Goal: Information Seeking & Learning: Learn about a topic

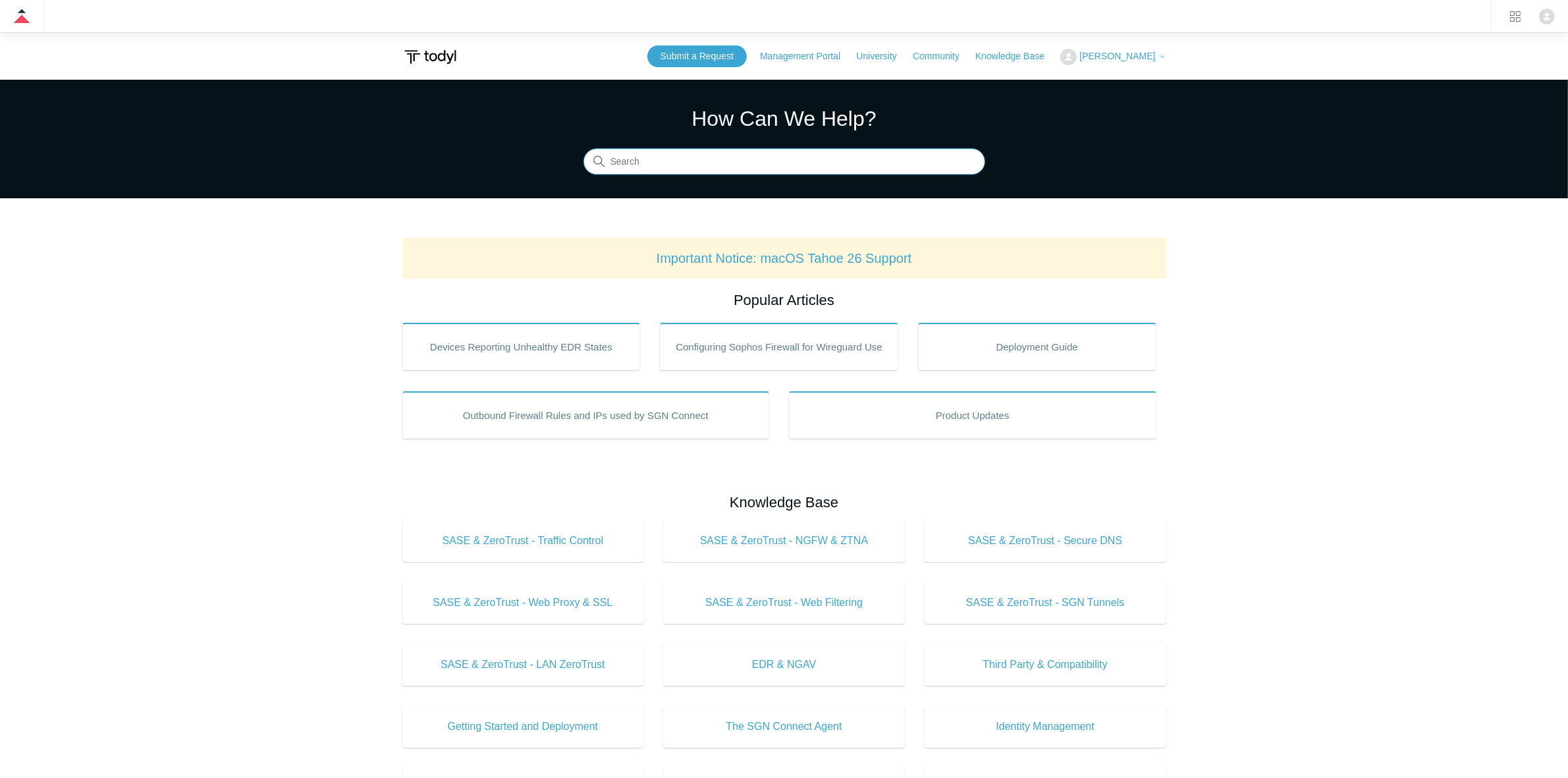
click at [785, 168] on input "Search" at bounding box center [785, 162] width 402 height 26
type input "minimum"
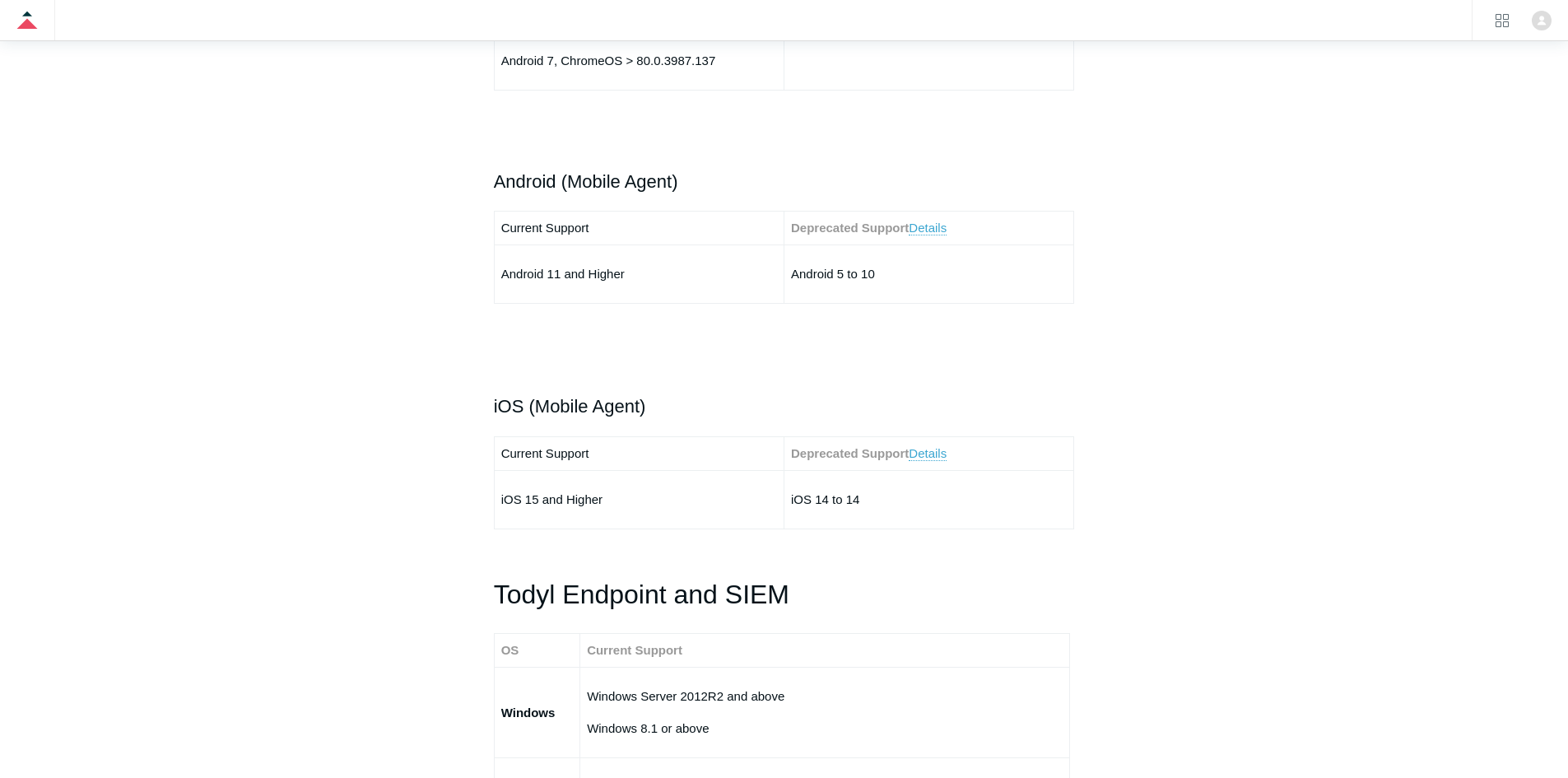
scroll to position [2223, 0]
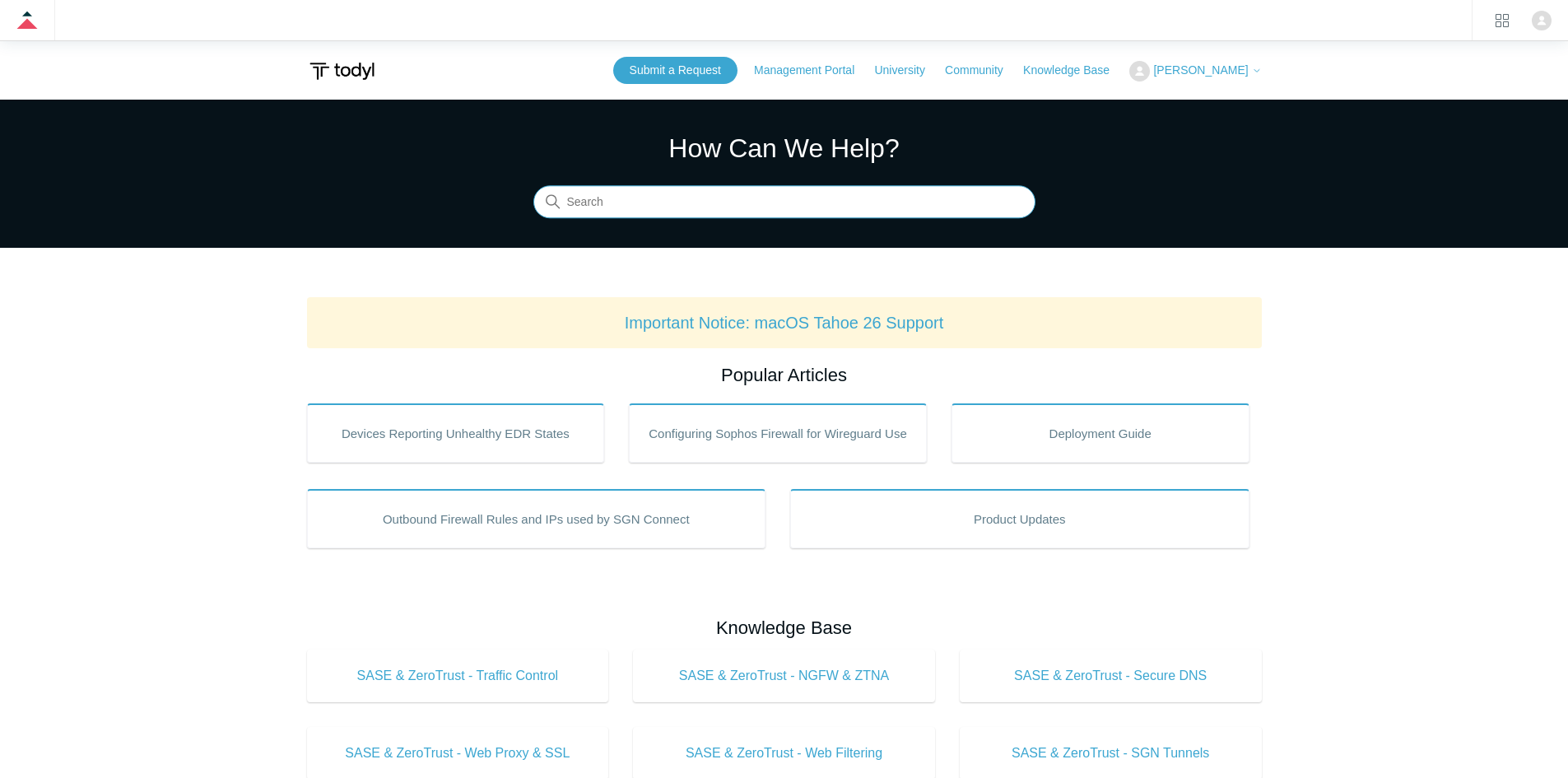
click at [683, 193] on input "Search" at bounding box center [785, 202] width 502 height 33
type input "s"
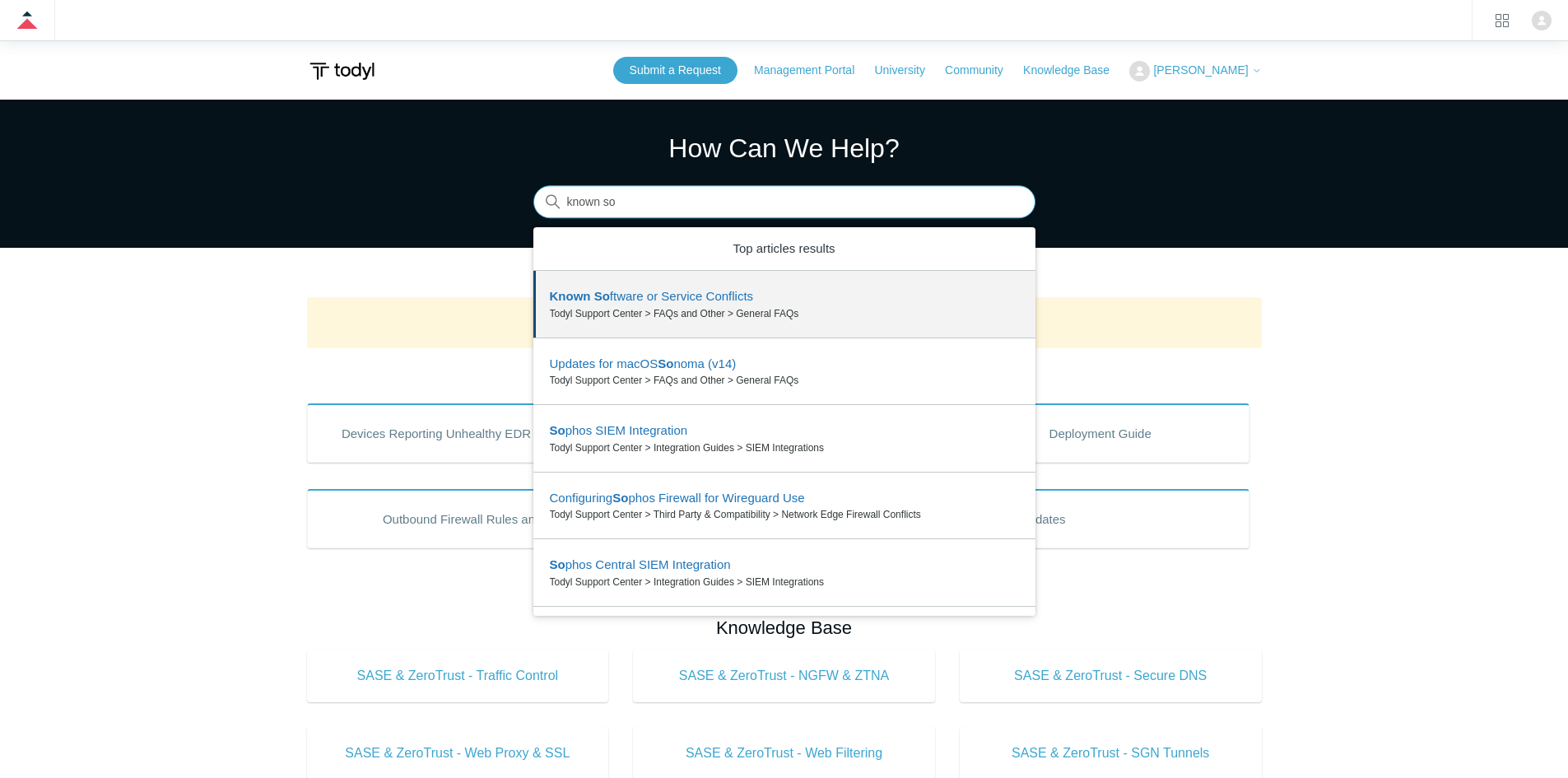
drag, startPoint x: 771, startPoint y: 257, endPoint x: 746, endPoint y: 288, distance: 39.8
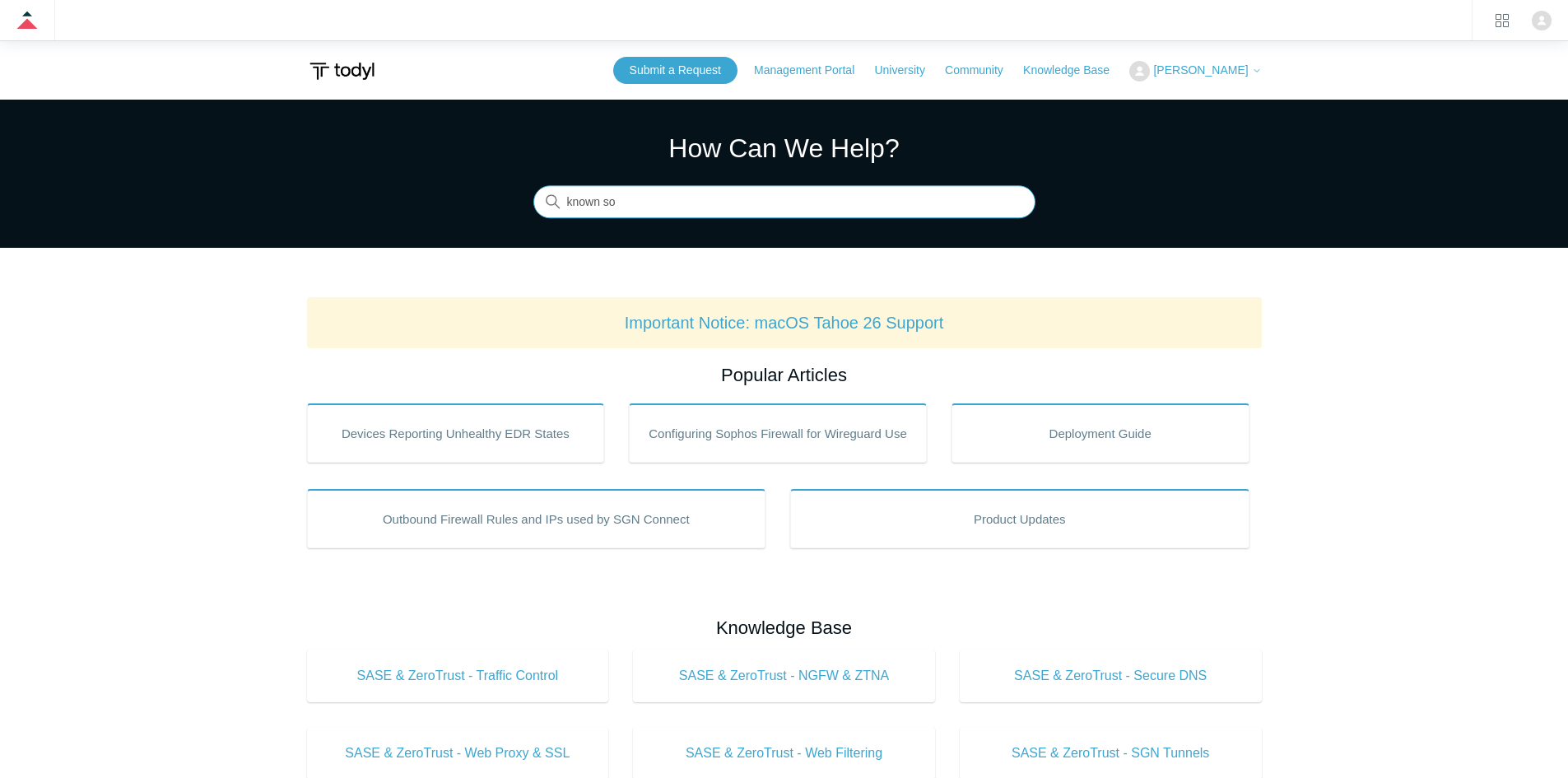
type input "known so"
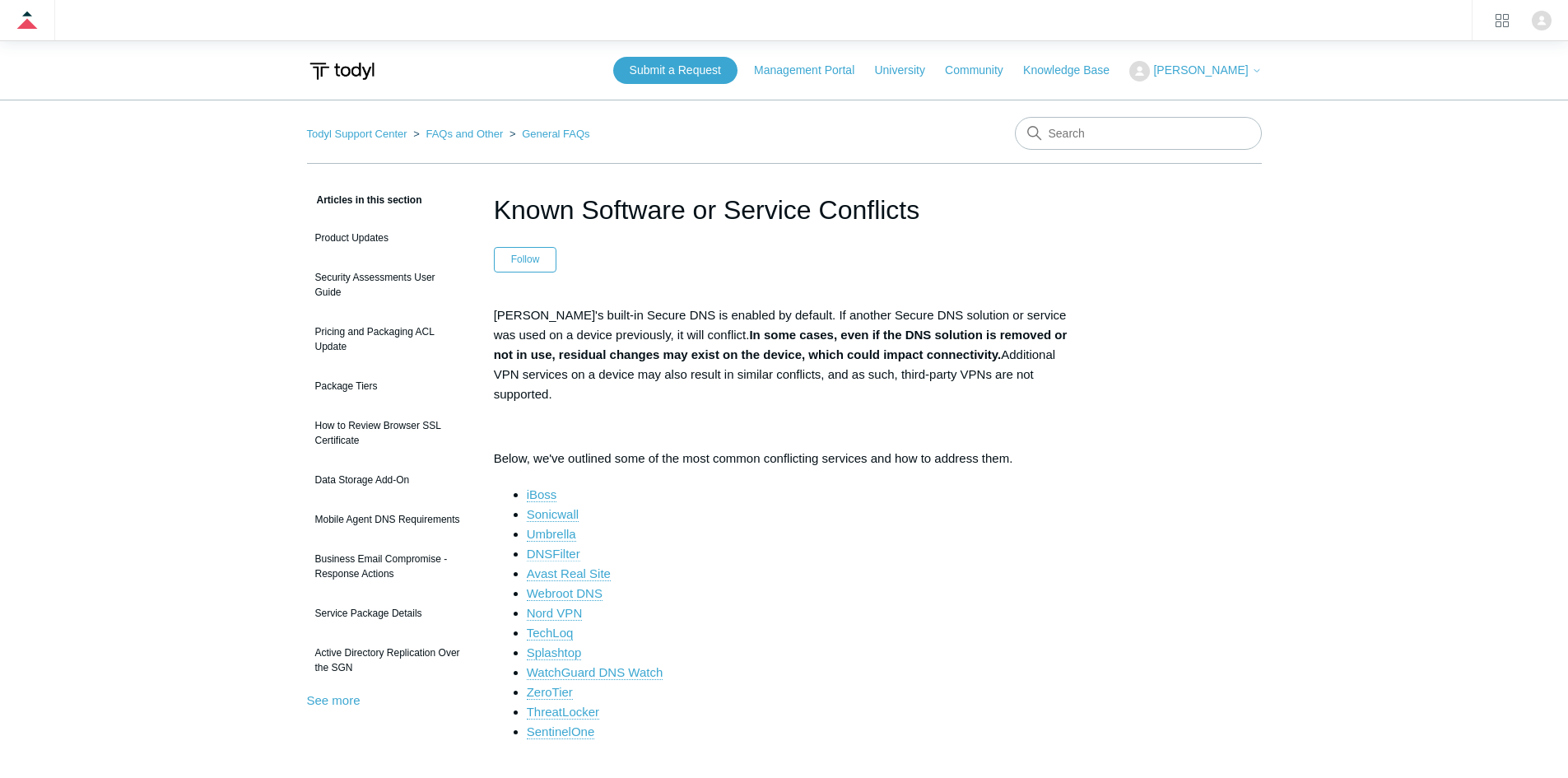
click at [555, 547] on link "DNSFilter" at bounding box center [554, 554] width 53 height 15
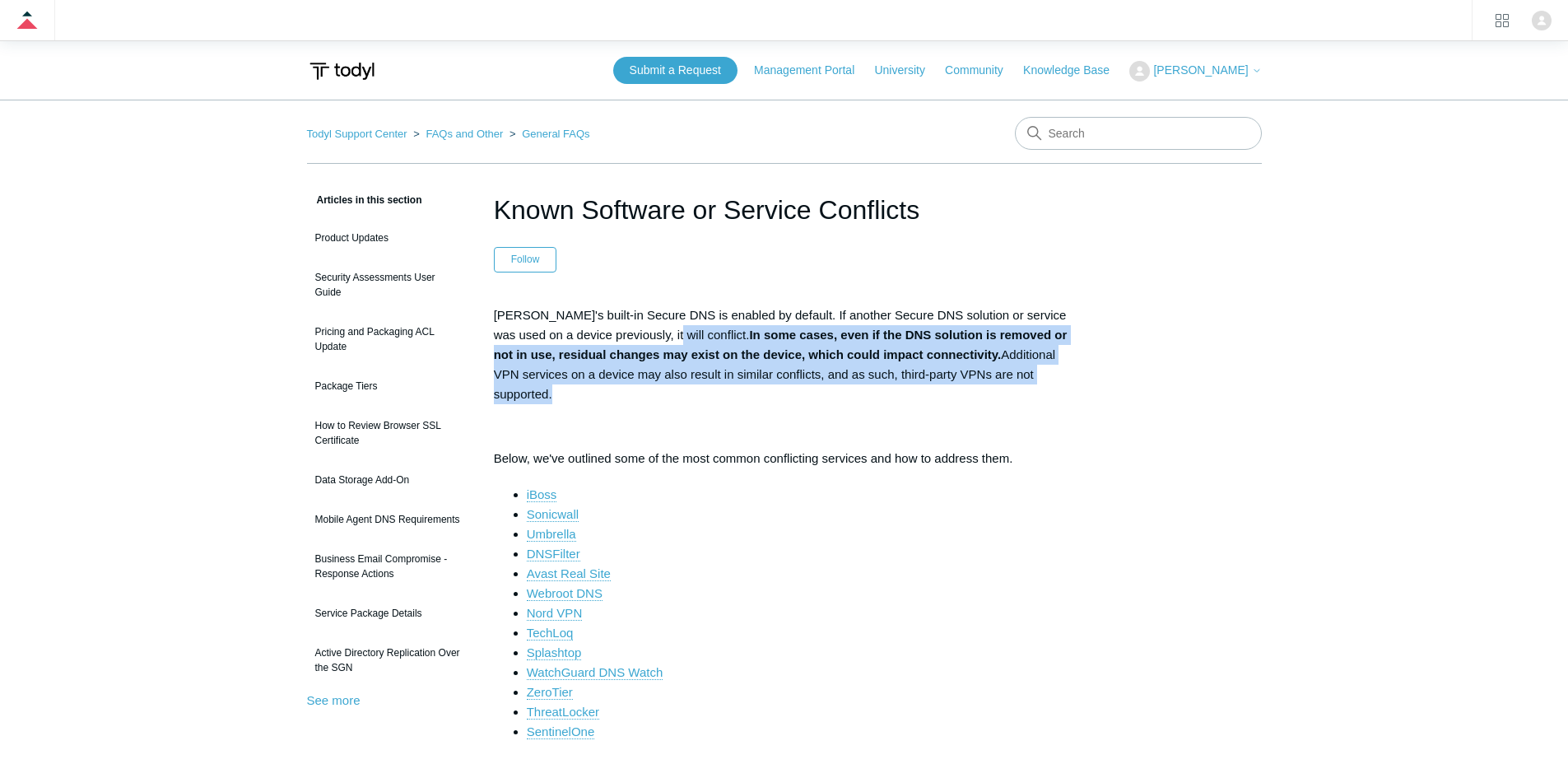
drag, startPoint x: 993, startPoint y: 376, endPoint x: 648, endPoint y: 335, distance: 347.4
click at [648, 335] on p "Todyl's built-in Secure DNS is enabled by default. If another Secure DNS soluti…" at bounding box center [785, 354] width 581 height 99
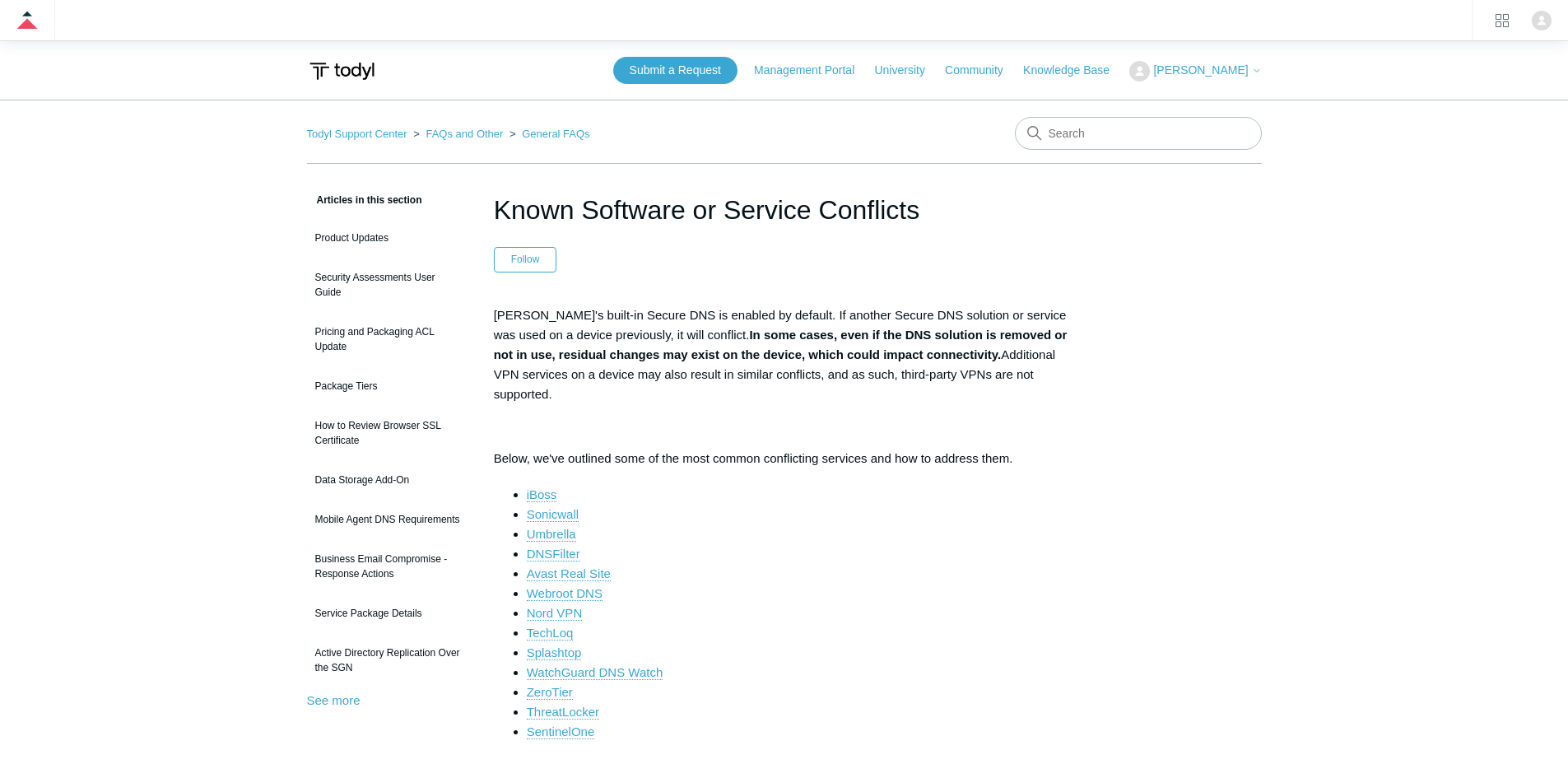
click at [639, 335] on p "Todyl's built-in Secure DNS is enabled by default. If another Secure DNS soluti…" at bounding box center [785, 354] width 581 height 99
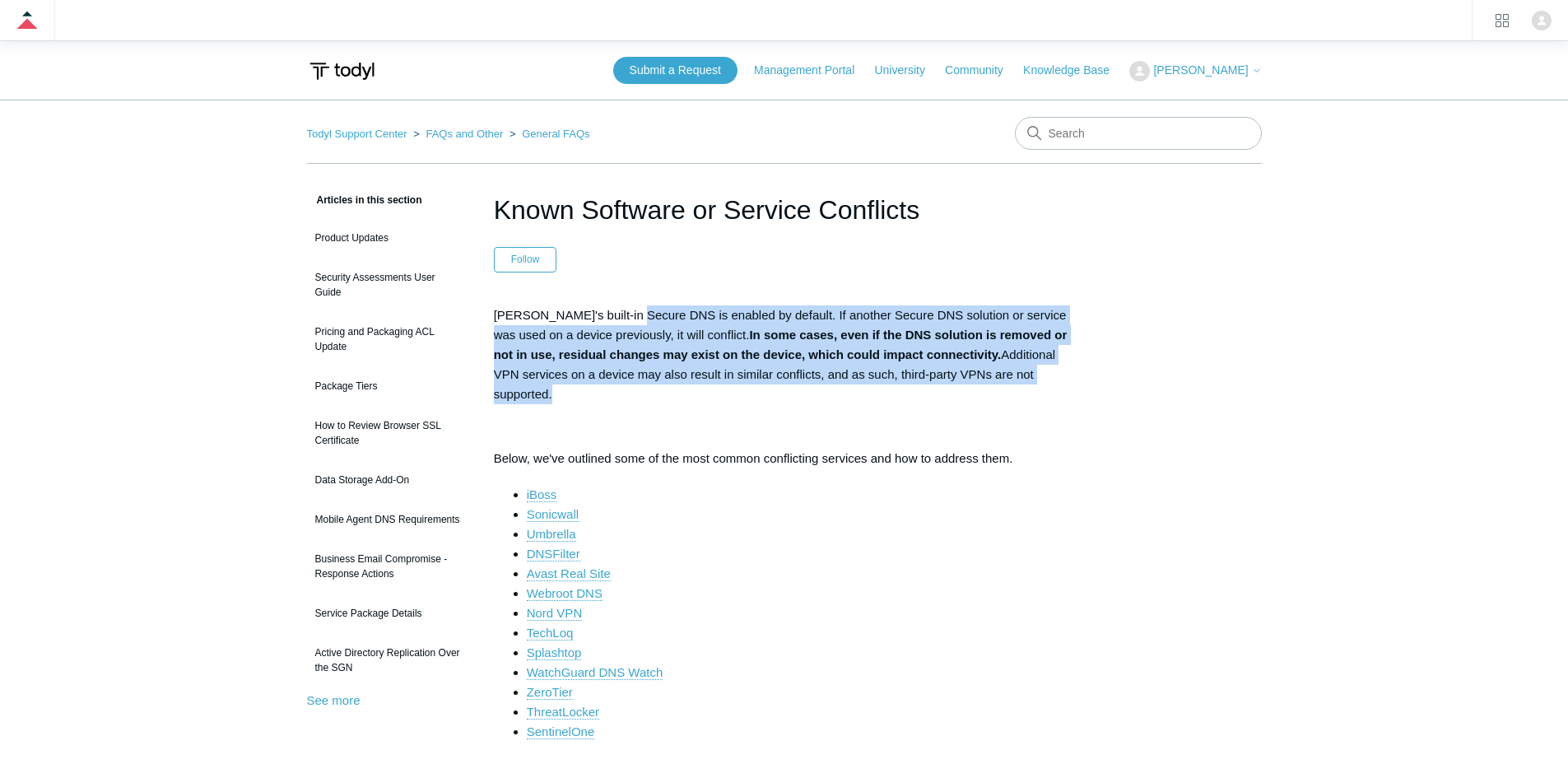
drag, startPoint x: 623, startPoint y: 313, endPoint x: 1052, endPoint y: 365, distance: 432.1
click at [1052, 365] on p "Todyl's built-in Secure DNS is enabled by default. If another Secure DNS soluti…" at bounding box center [785, 354] width 581 height 99
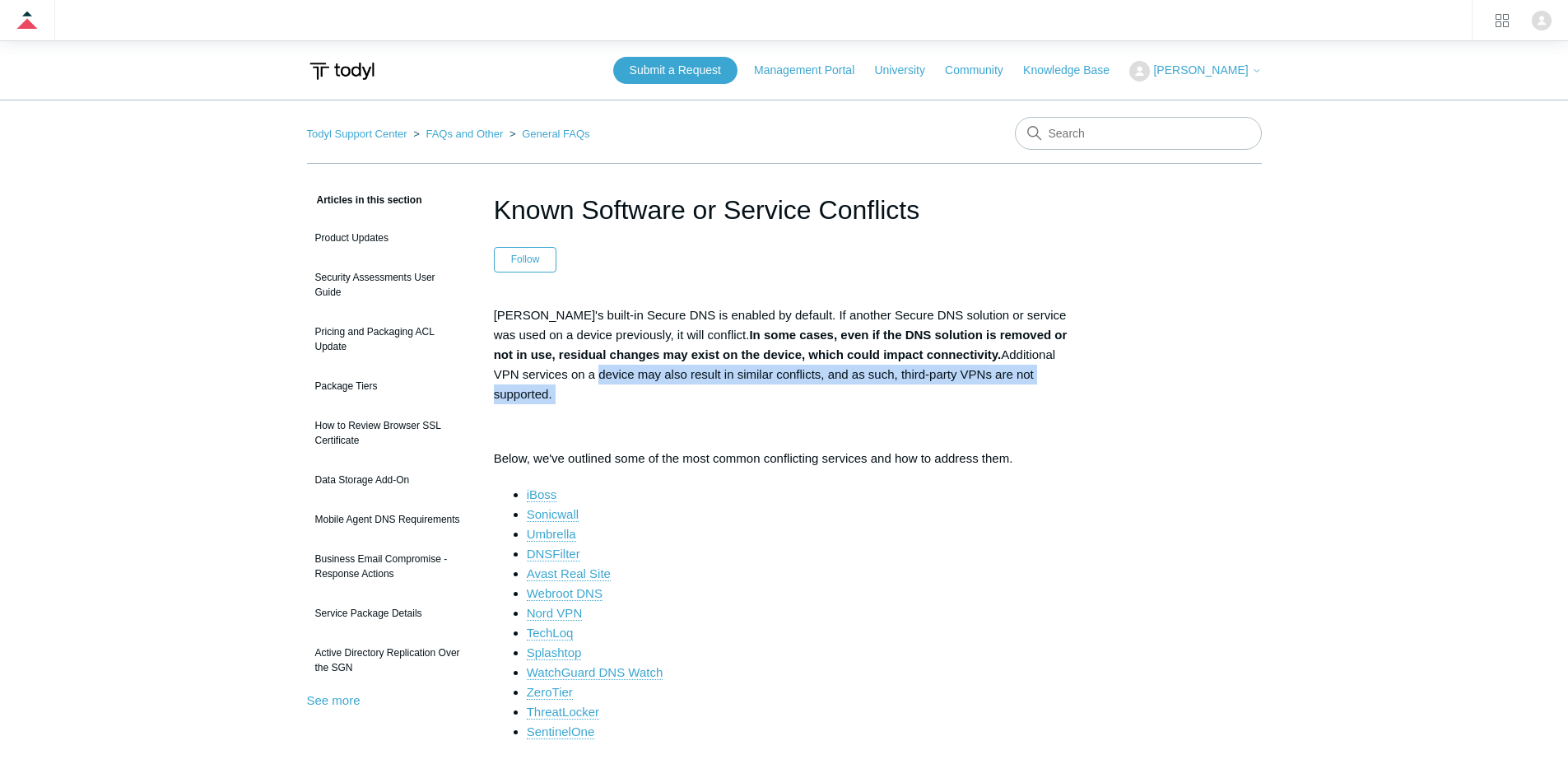
drag, startPoint x: 1052, startPoint y: 365, endPoint x: 528, endPoint y: 376, distance: 524.1
click at [529, 375] on p "Todyl's built-in Secure DNS is enabled by default. If another Secure DNS soluti…" at bounding box center [785, 354] width 581 height 99
click at [528, 376] on p "Todyl's built-in Secure DNS is enabled by default. If another Secure DNS soluti…" at bounding box center [785, 354] width 581 height 99
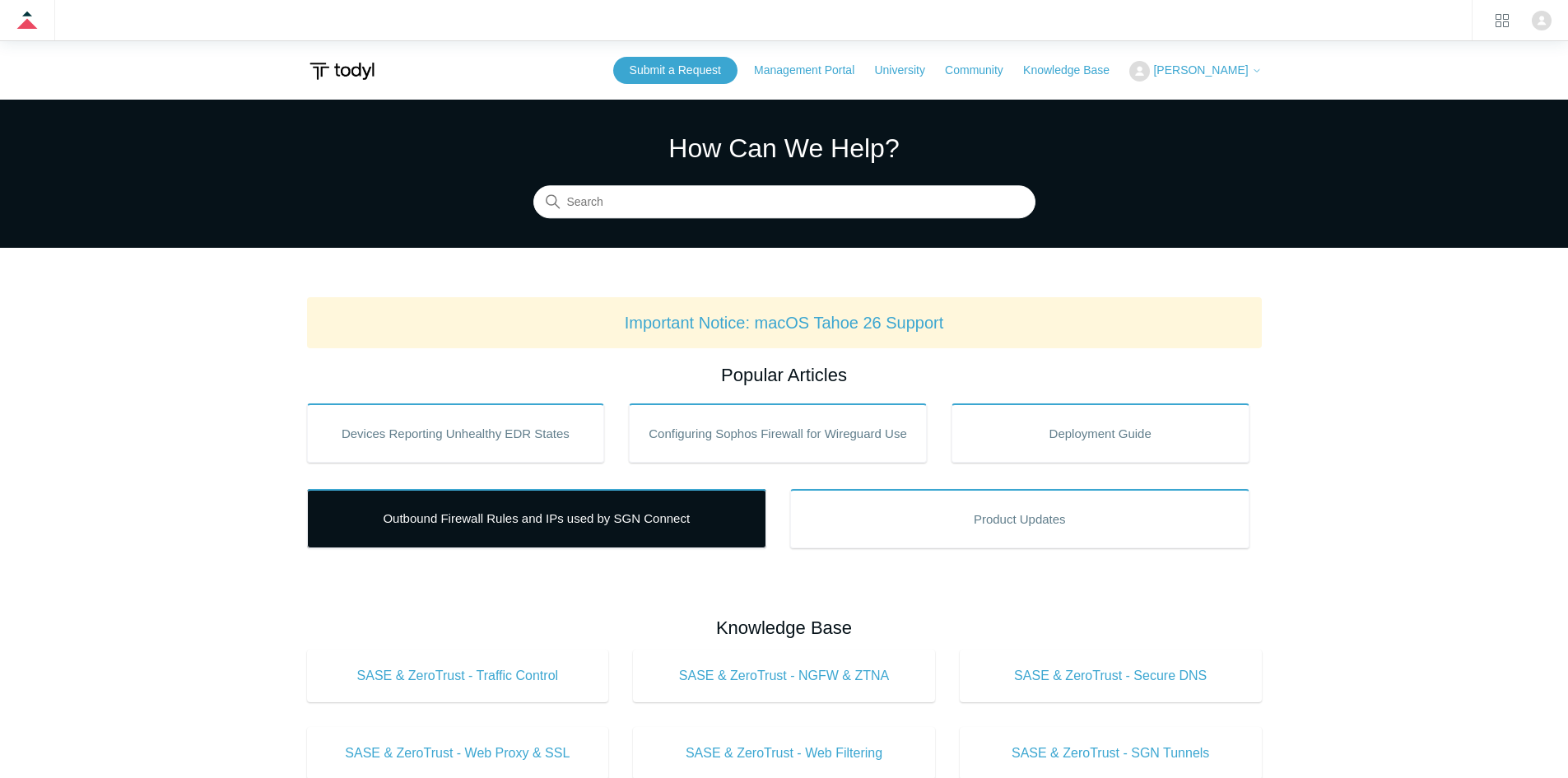
drag, startPoint x: 655, startPoint y: 540, endPoint x: 660, endPoint y: 533, distance: 8.6
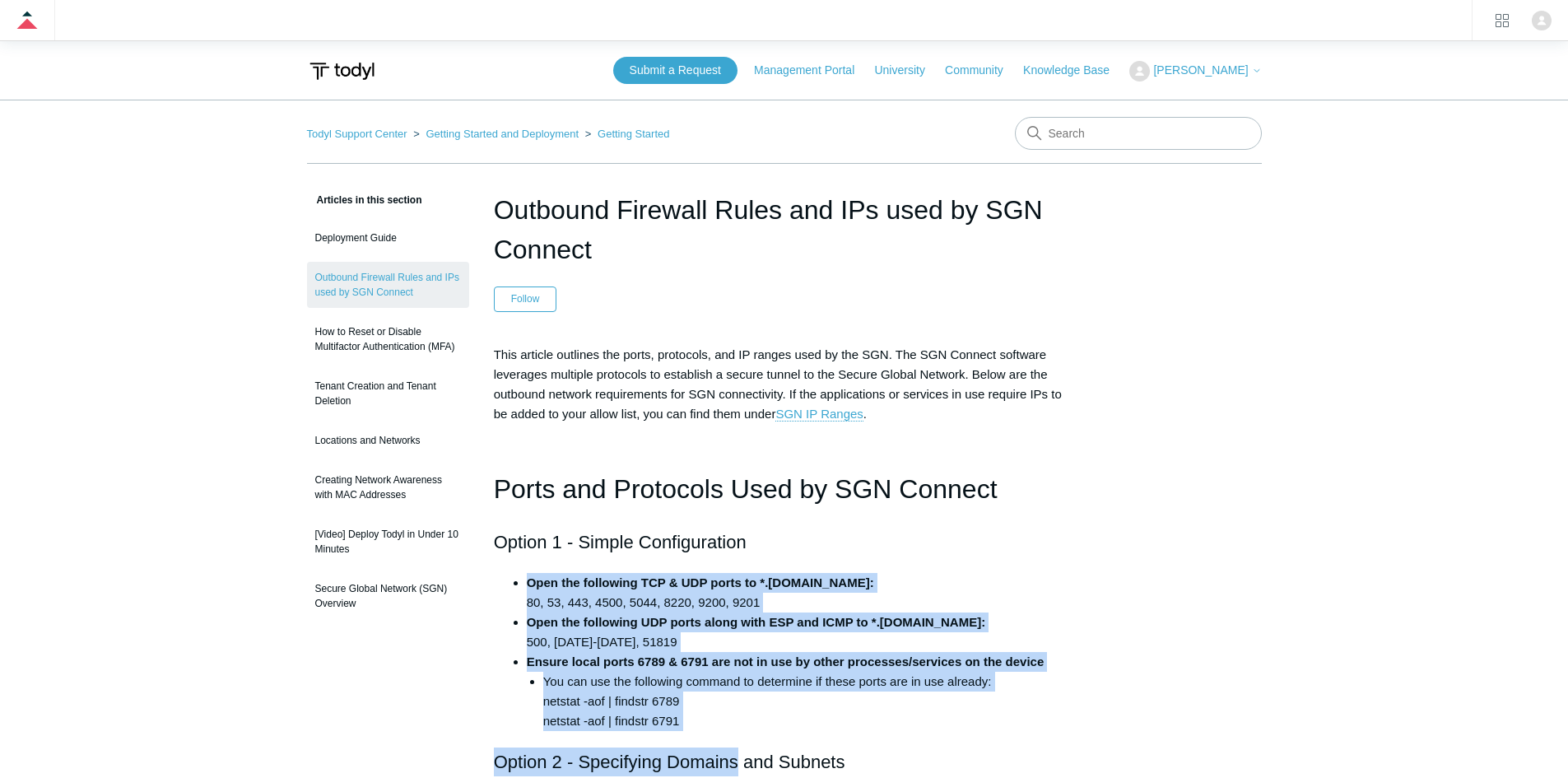
drag, startPoint x: 664, startPoint y: 718, endPoint x: 518, endPoint y: 561, distance: 214.4
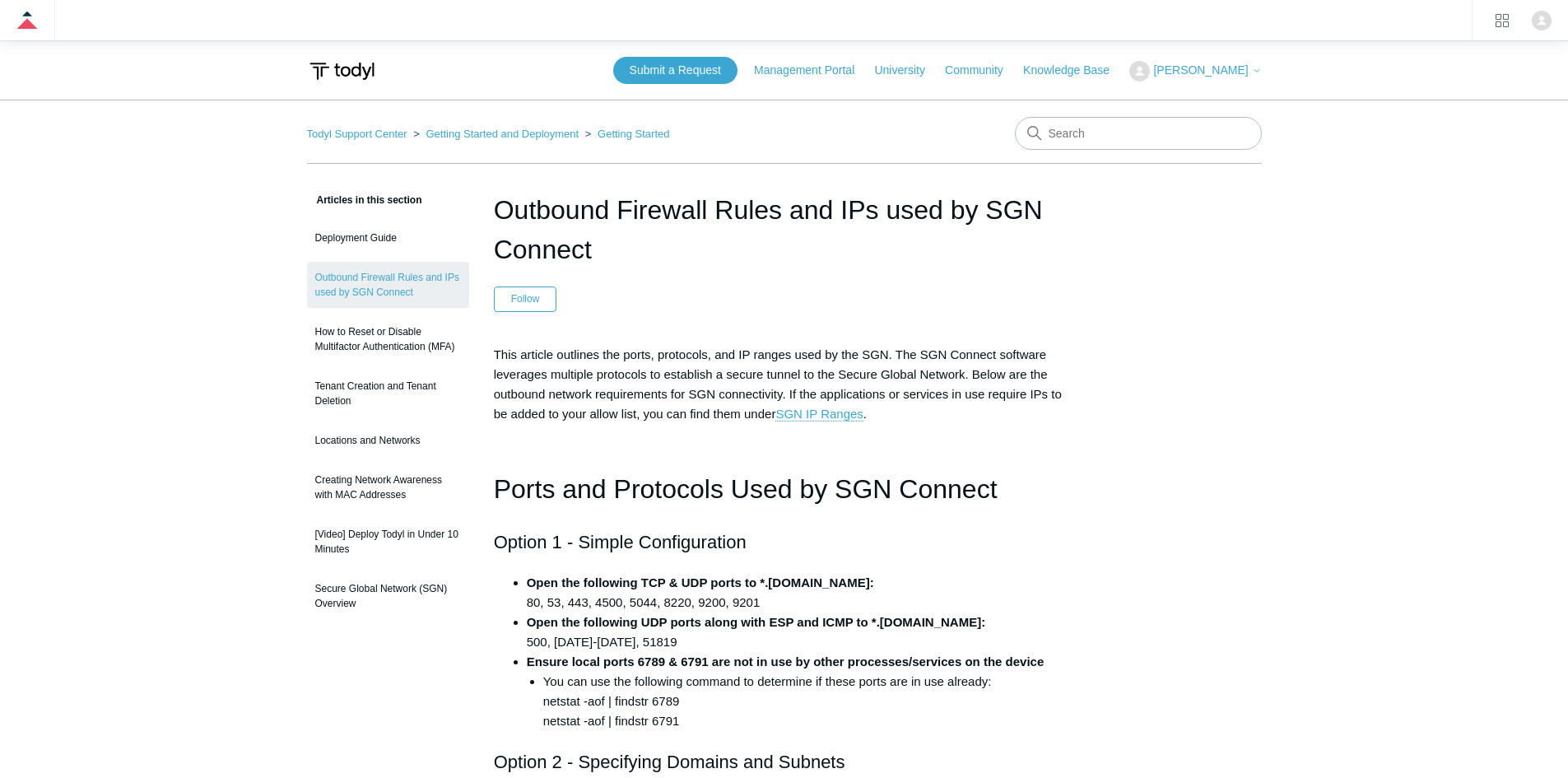
click at [518, 555] on h2 "Option 1 - Simple Configuration" at bounding box center [785, 542] width 581 height 29
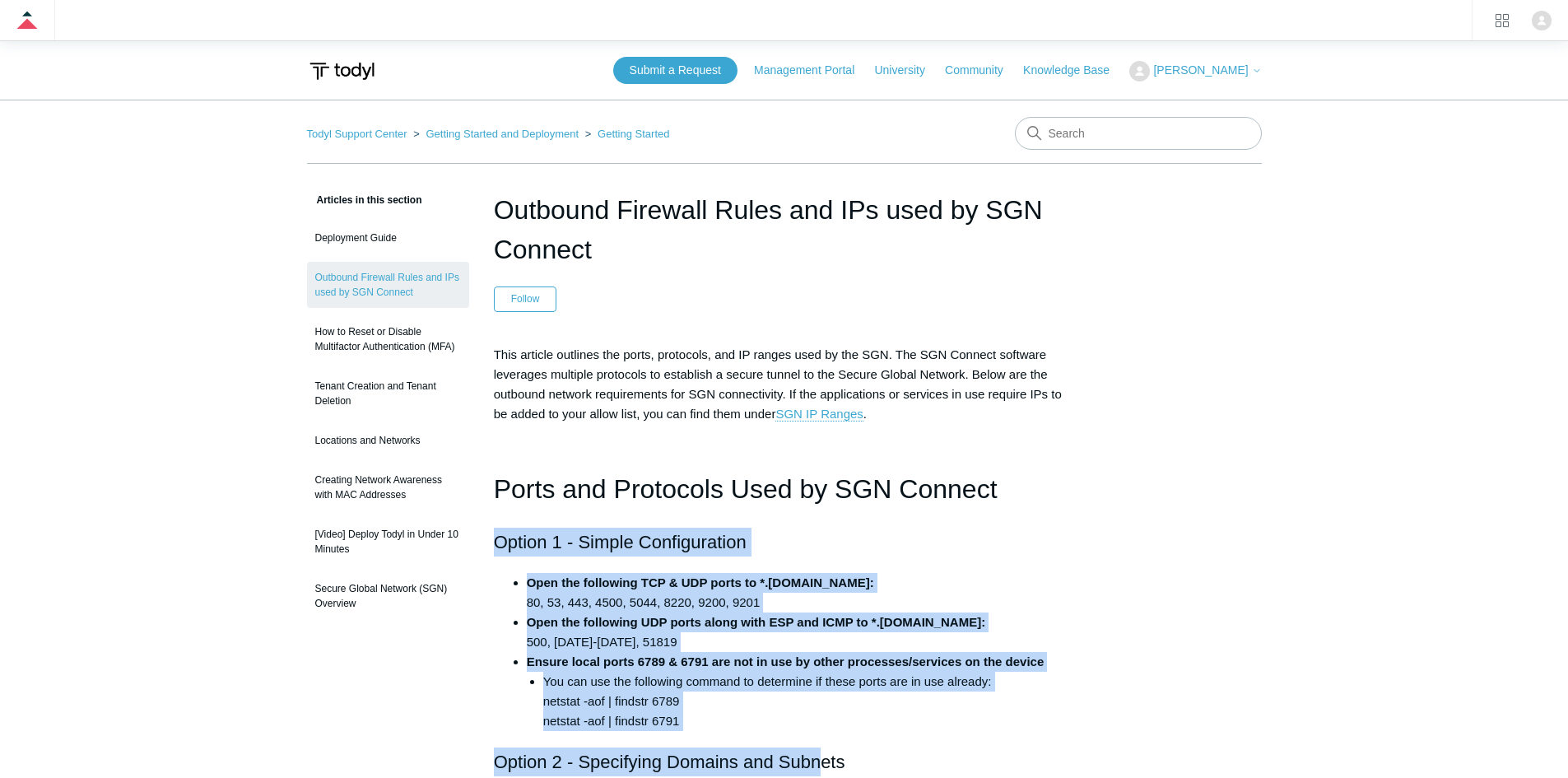
drag, startPoint x: 499, startPoint y: 536, endPoint x: 822, endPoint y: 737, distance: 380.4
click at [710, 701] on li "You can use the following command to determine if these ports are in use alread…" at bounding box center [809, 701] width 532 height 59
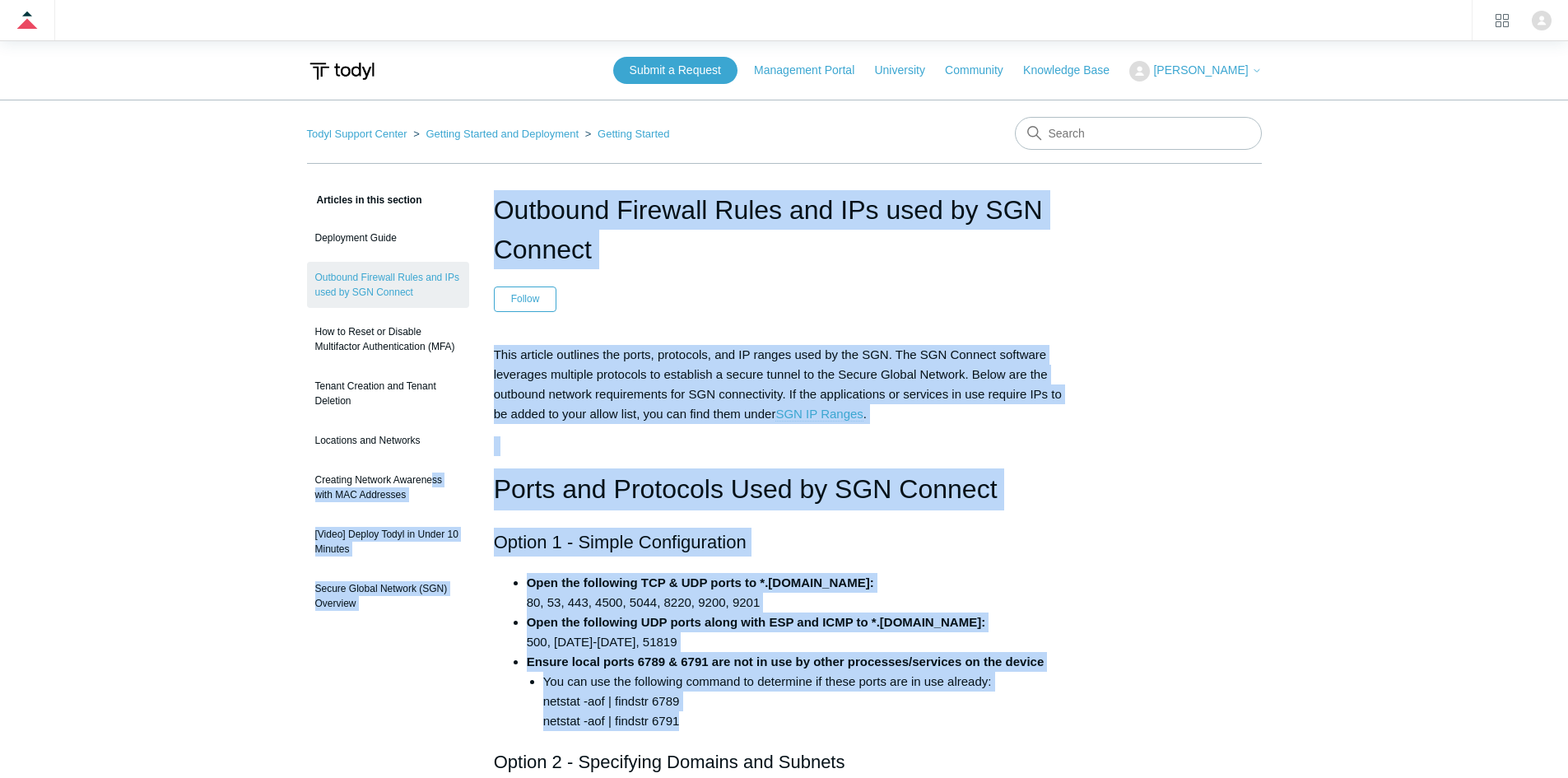
drag, startPoint x: 469, startPoint y: 524, endPoint x: 489, endPoint y: 483, distance: 45.6
click at [1038, 594] on li "Open the following TCP & UDP ports to *.todyl.com: 80, 53, 443, 4500, 5044, 822…" at bounding box center [801, 593] width 548 height 40
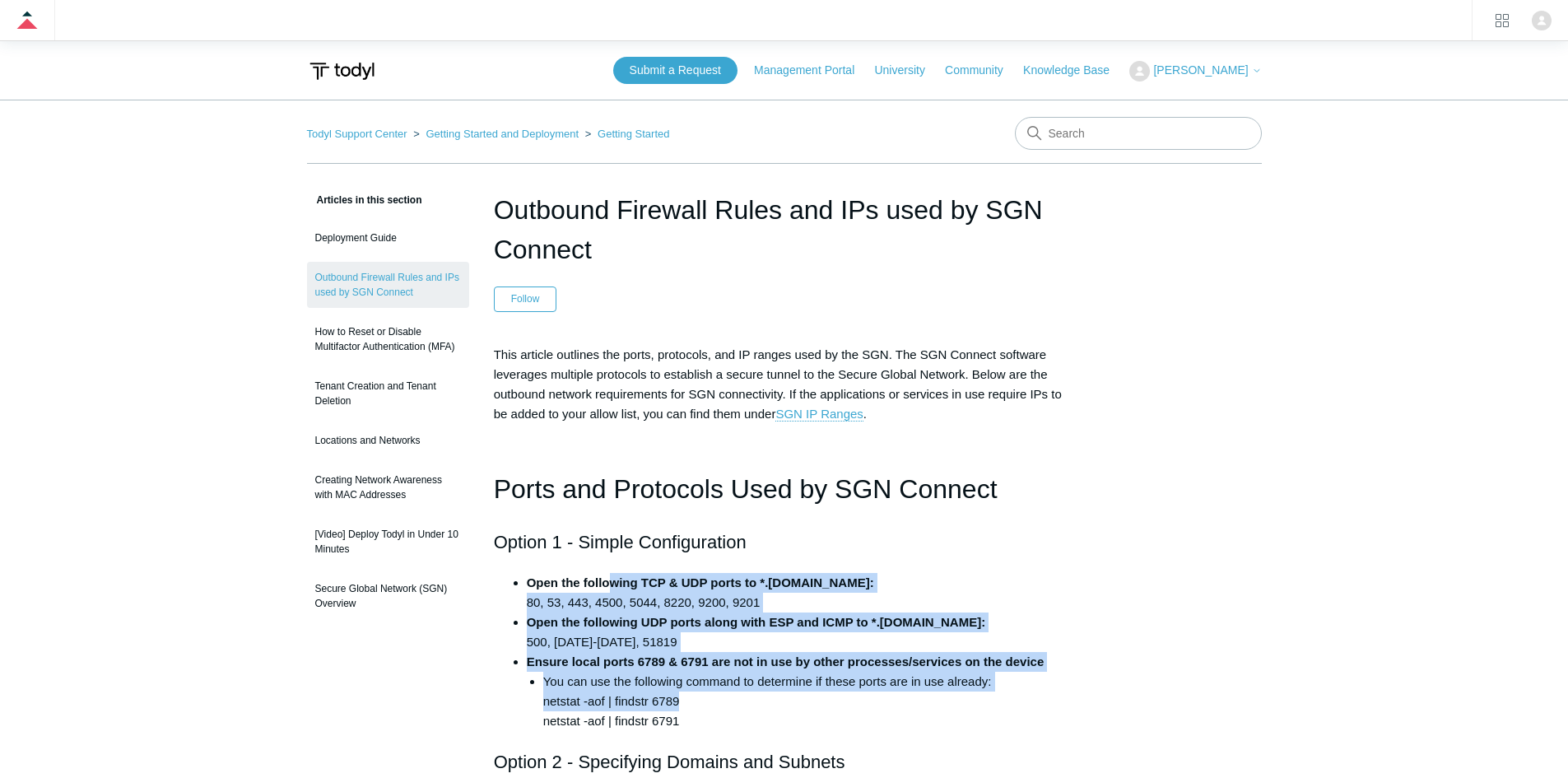
drag, startPoint x: 694, startPoint y: 695, endPoint x: 582, endPoint y: 525, distance: 203.6
click at [597, 530] on h2 "Option 1 - Simple Configuration" at bounding box center [785, 542] width 581 height 29
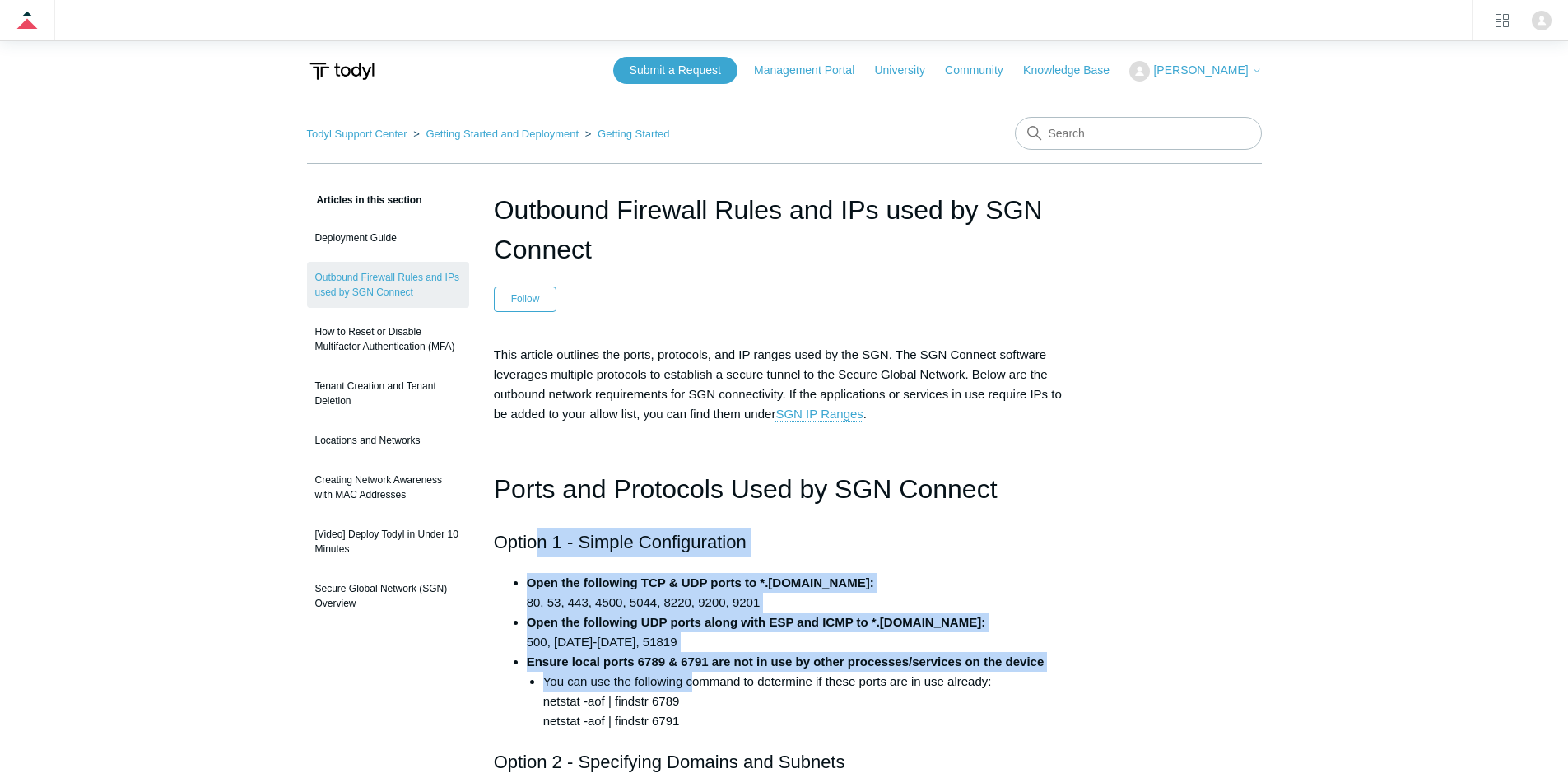
drag, startPoint x: 643, startPoint y: 648, endPoint x: 690, endPoint y: 685, distance: 59.8
click at [690, 685] on li "You can use the following command to determine if these ports are in use alread…" at bounding box center [809, 701] width 532 height 59
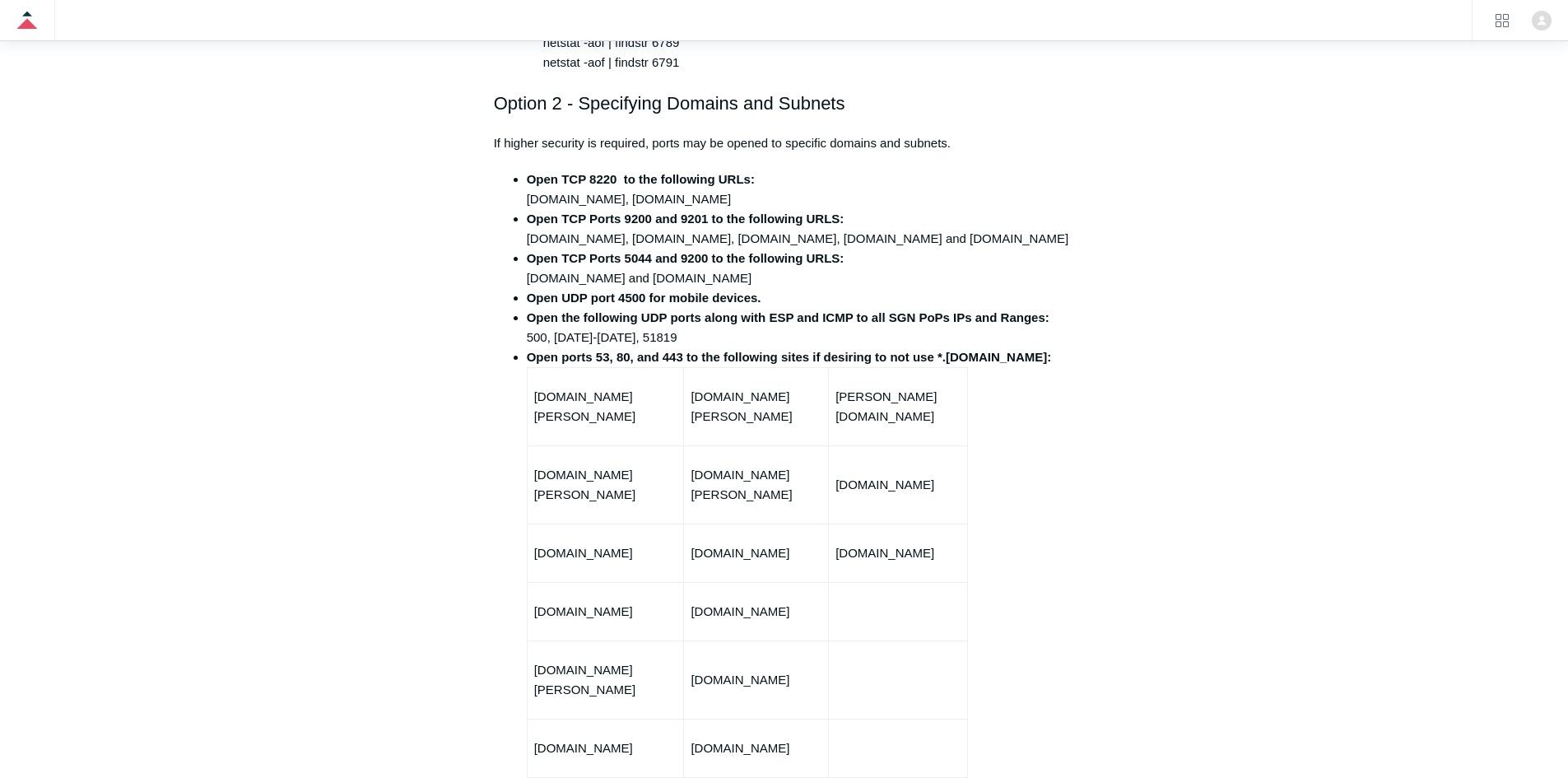
scroll to position [905, 0]
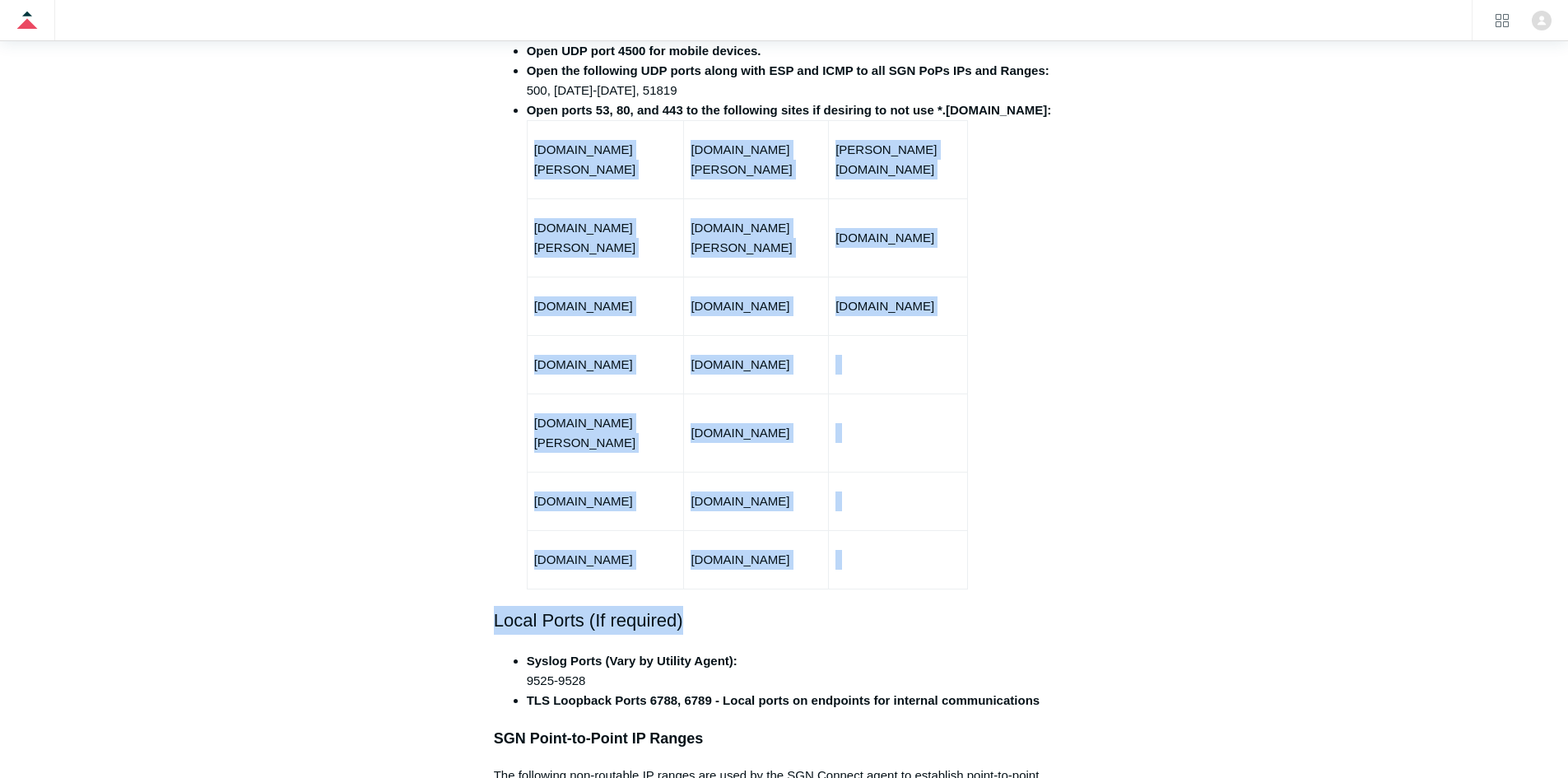
drag, startPoint x: 867, startPoint y: 537, endPoint x: 469, endPoint y: 126, distance: 572.1
drag, startPoint x: 707, startPoint y: 268, endPoint x: 1158, endPoint y: 619, distance: 571.5
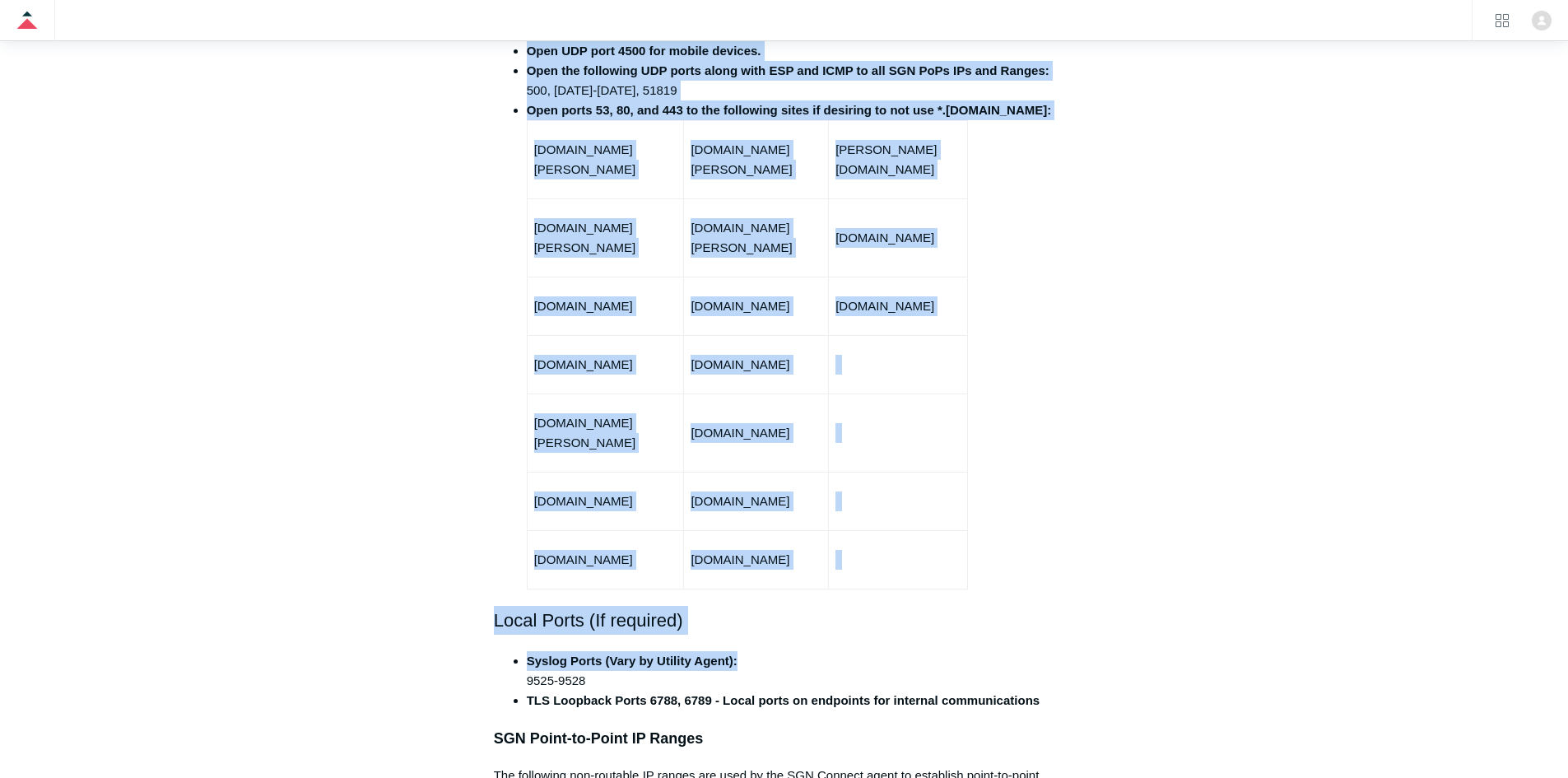
drag, startPoint x: 1139, startPoint y: 602, endPoint x: 425, endPoint y: 123, distance: 859.8
drag, startPoint x: 422, startPoint y: 141, endPoint x: 984, endPoint y: 591, distance: 720.0
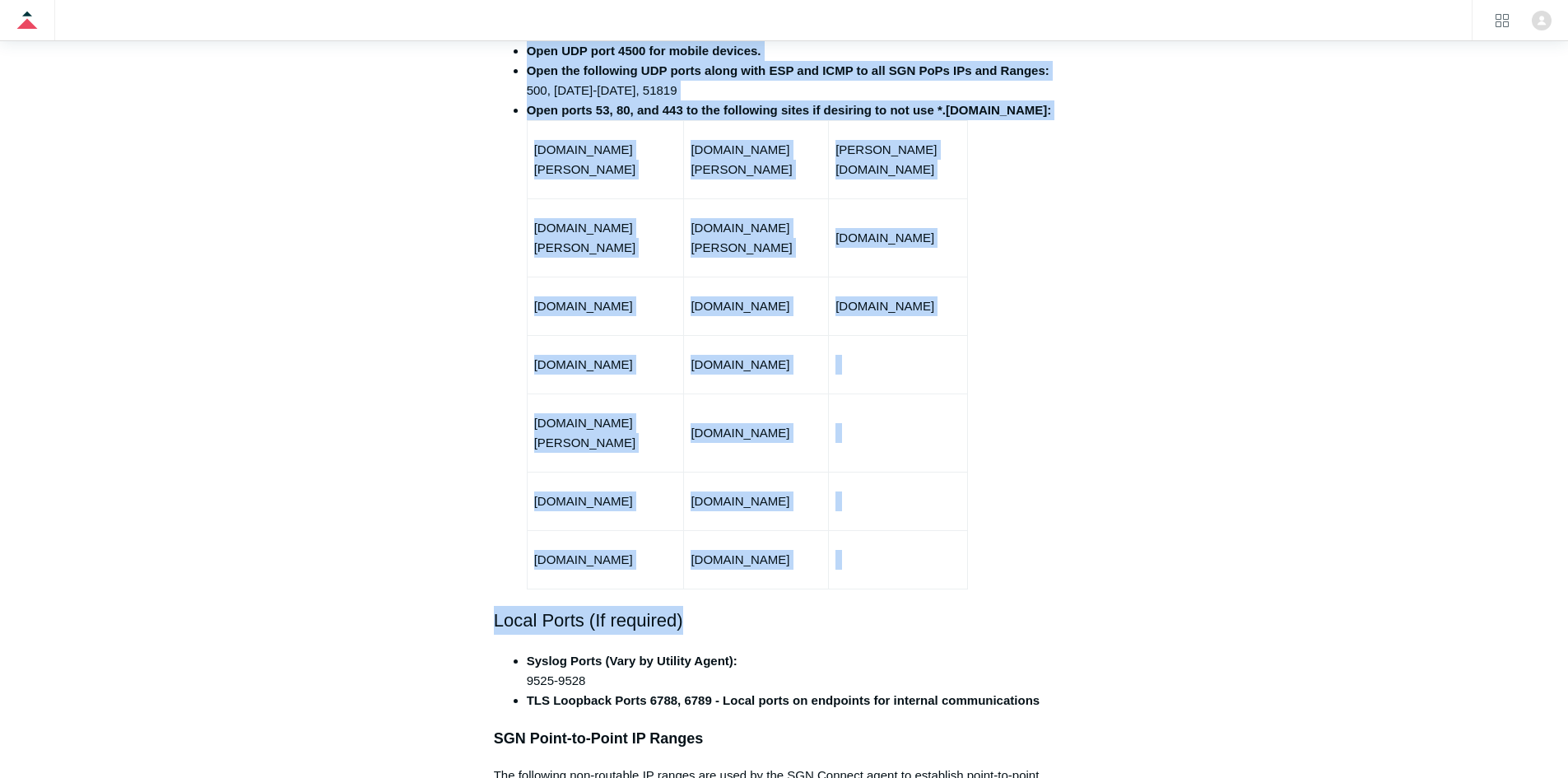
click at [985, 606] on h2 "Local Ports (If required)" at bounding box center [785, 621] width 581 height 29
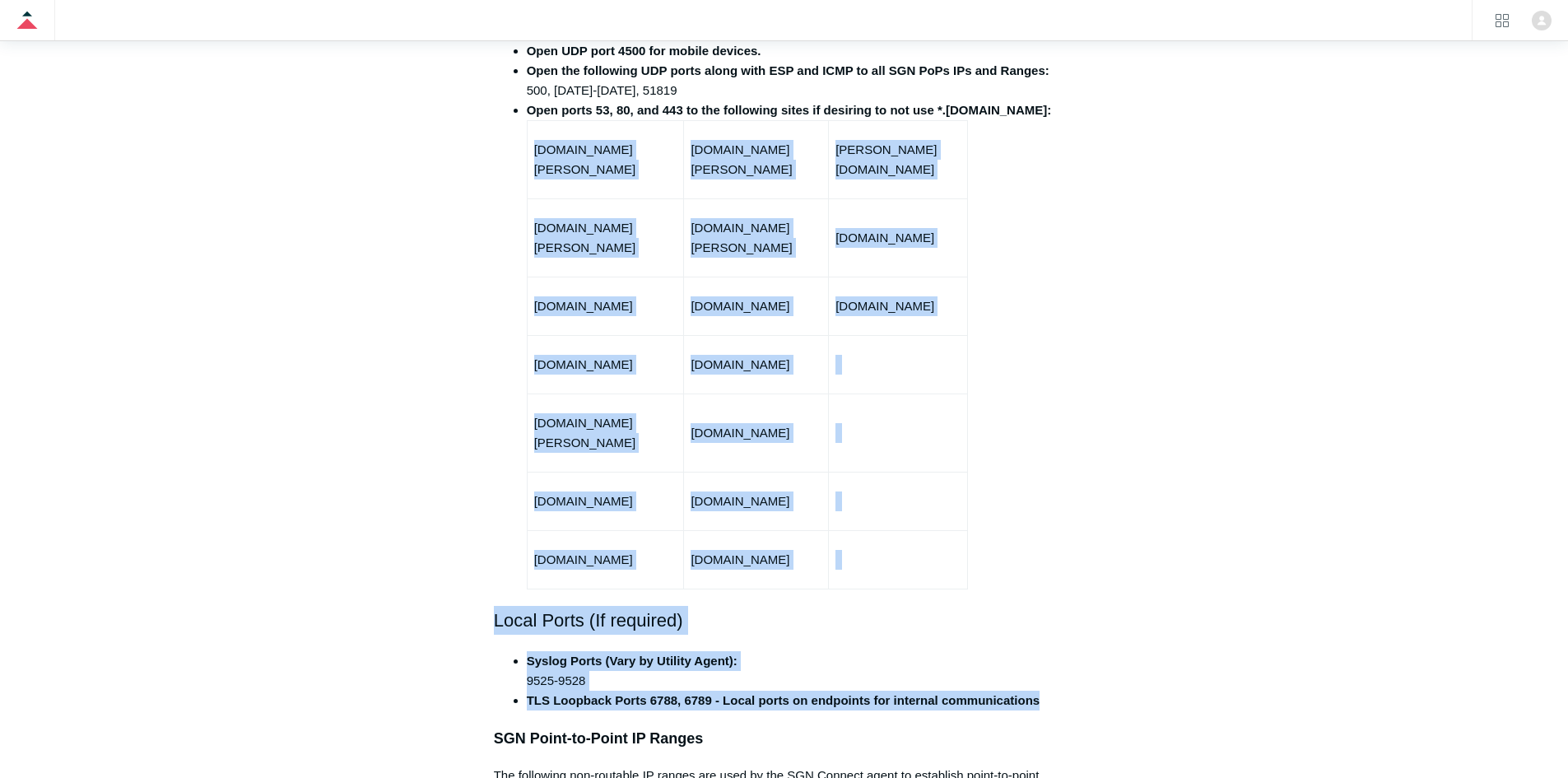
drag, startPoint x: 1041, startPoint y: 661, endPoint x: 505, endPoint y: 171, distance: 726.2
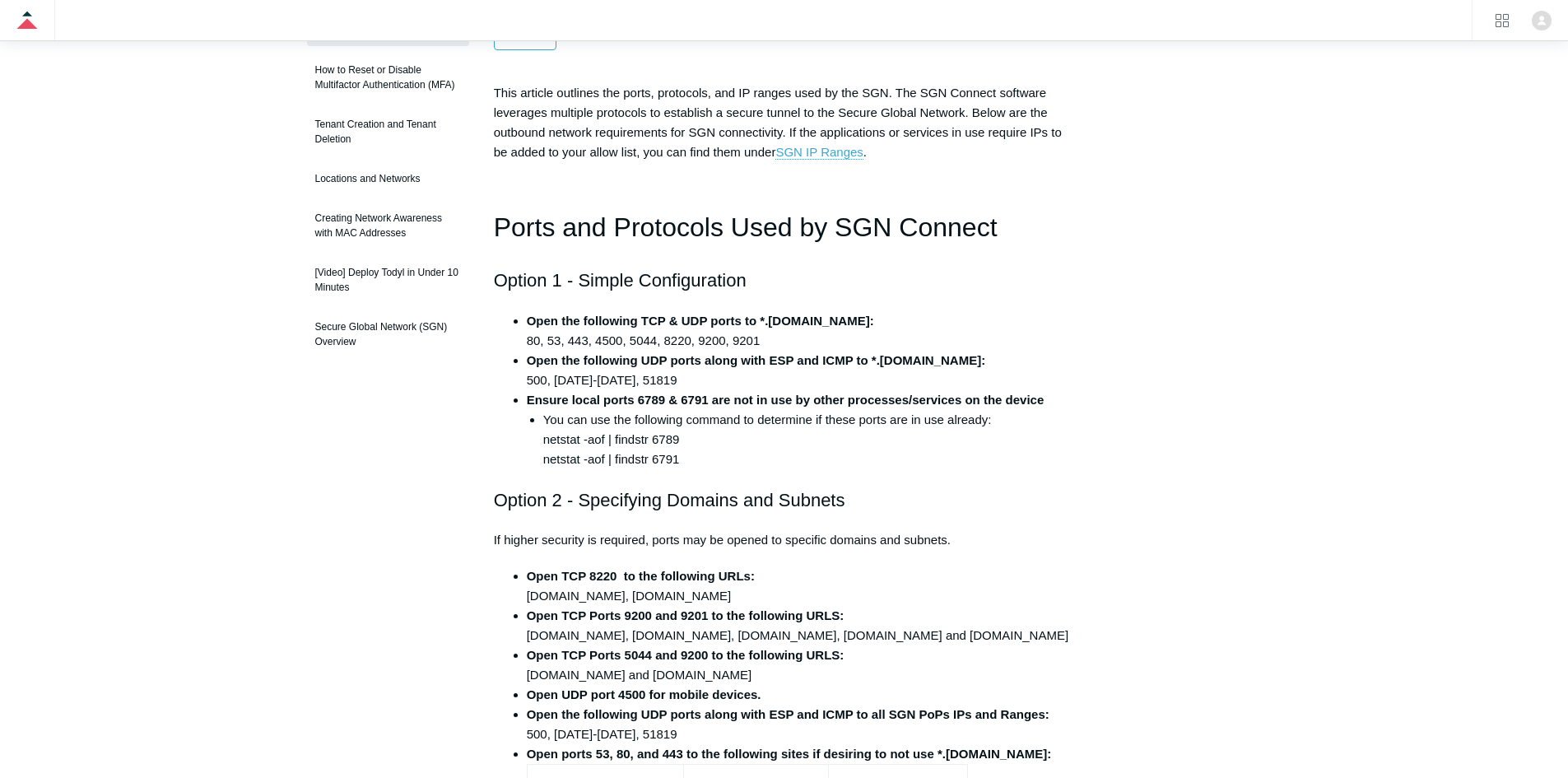
scroll to position [0, 0]
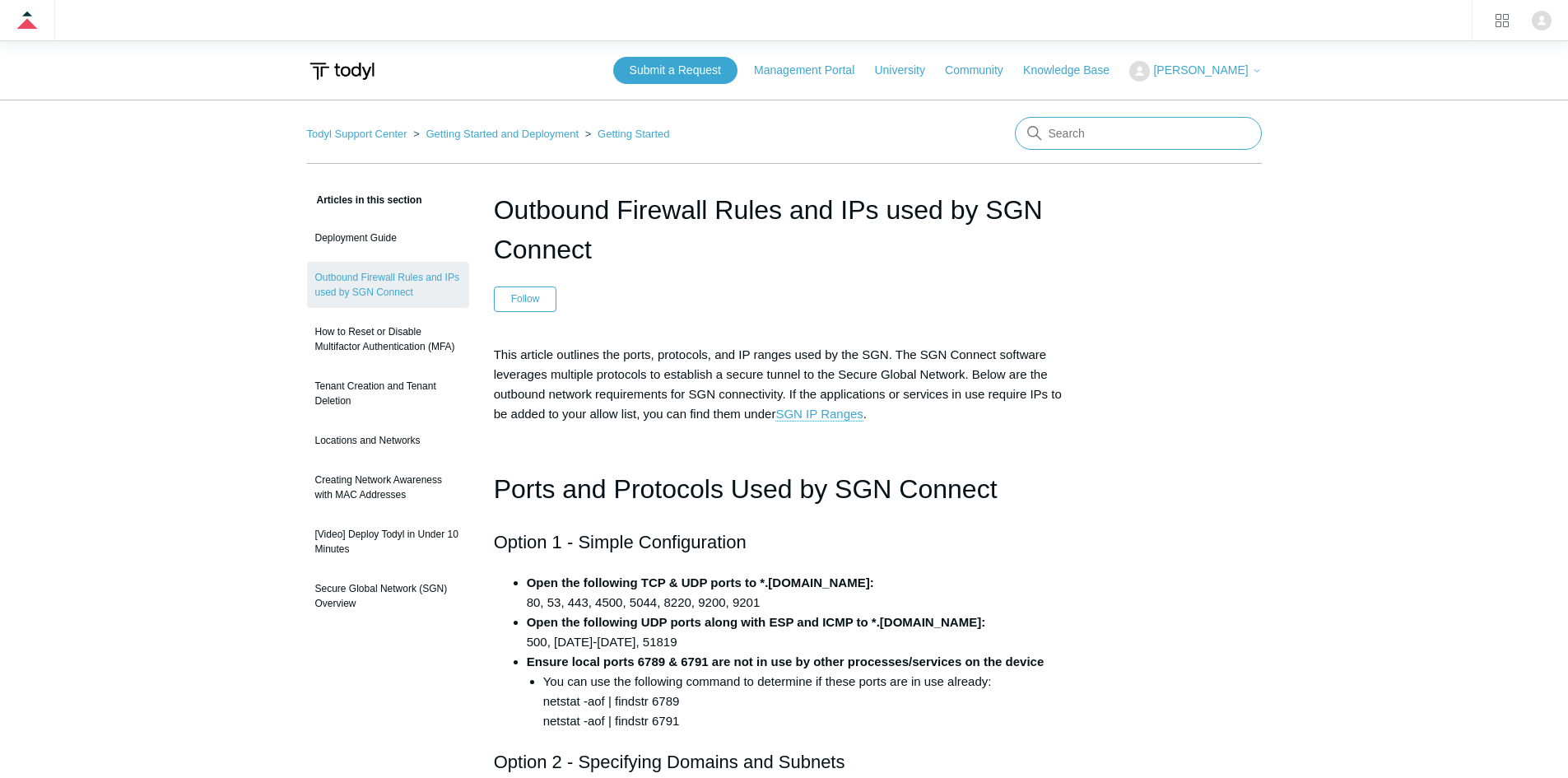
click at [1072, 130] on input "Search" at bounding box center [1138, 133] width 247 height 33
type input "residential"
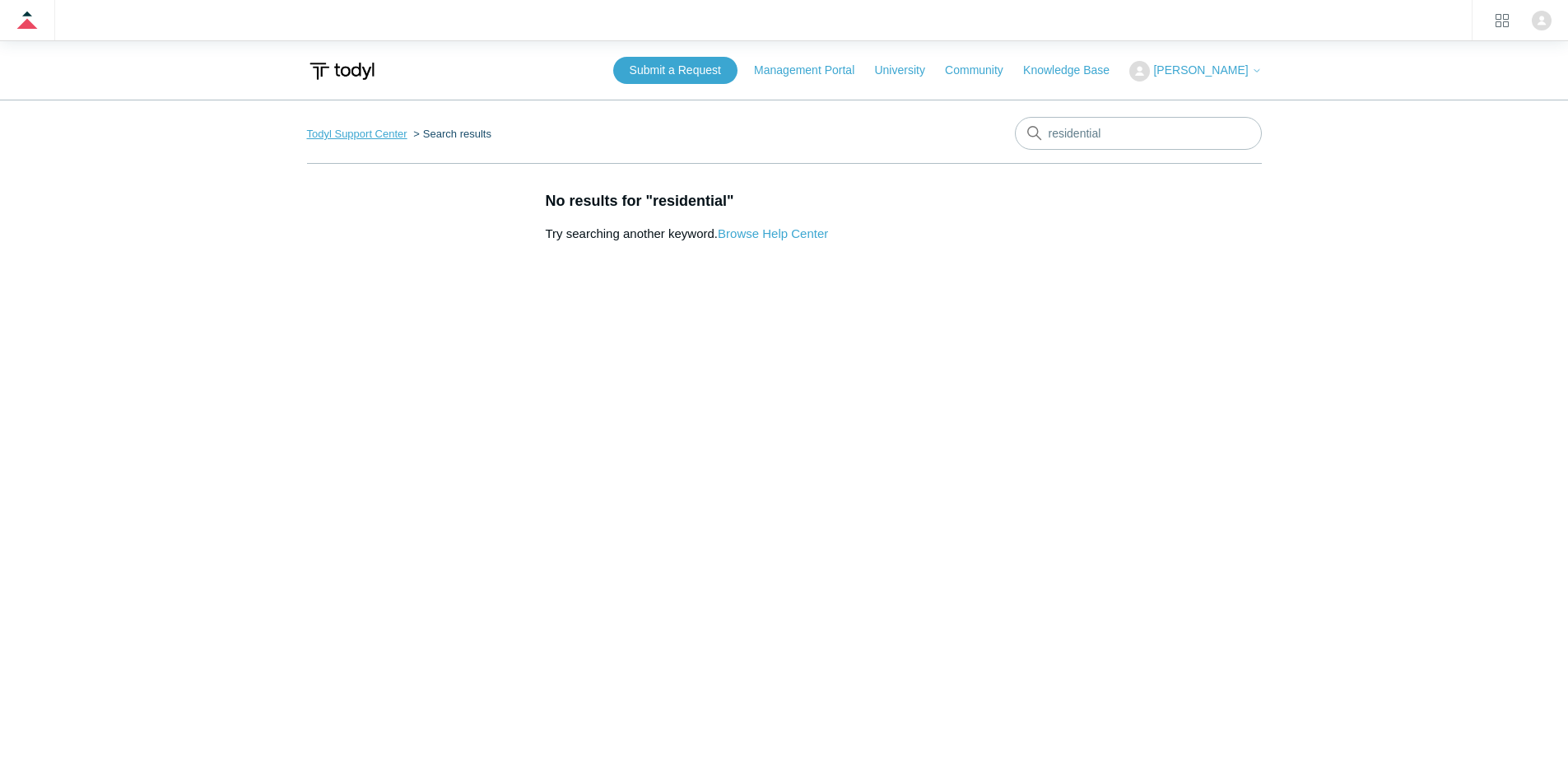
click at [347, 132] on link "Todyl Support Center" at bounding box center [357, 133] width 101 height 12
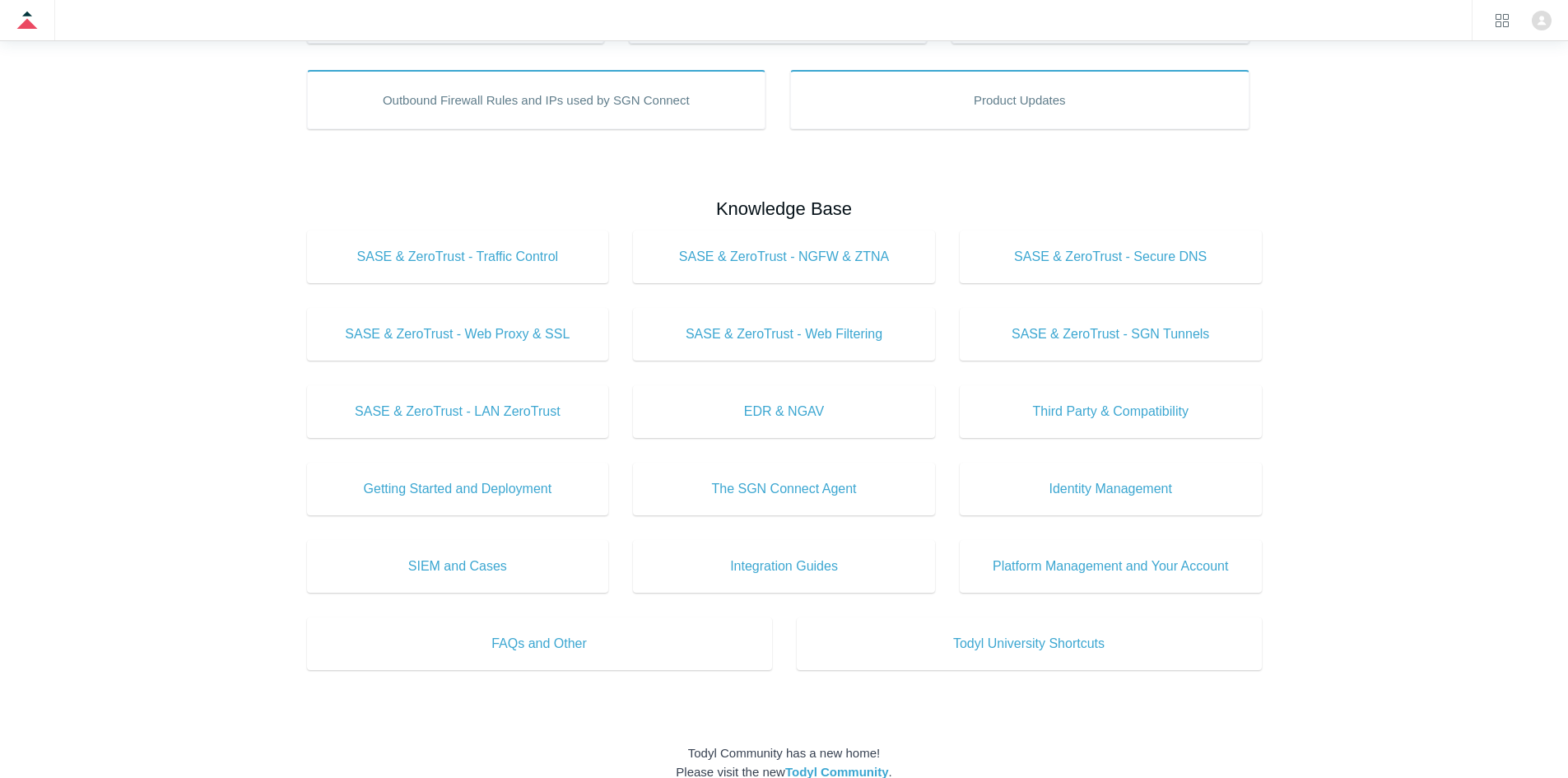
scroll to position [861, 0]
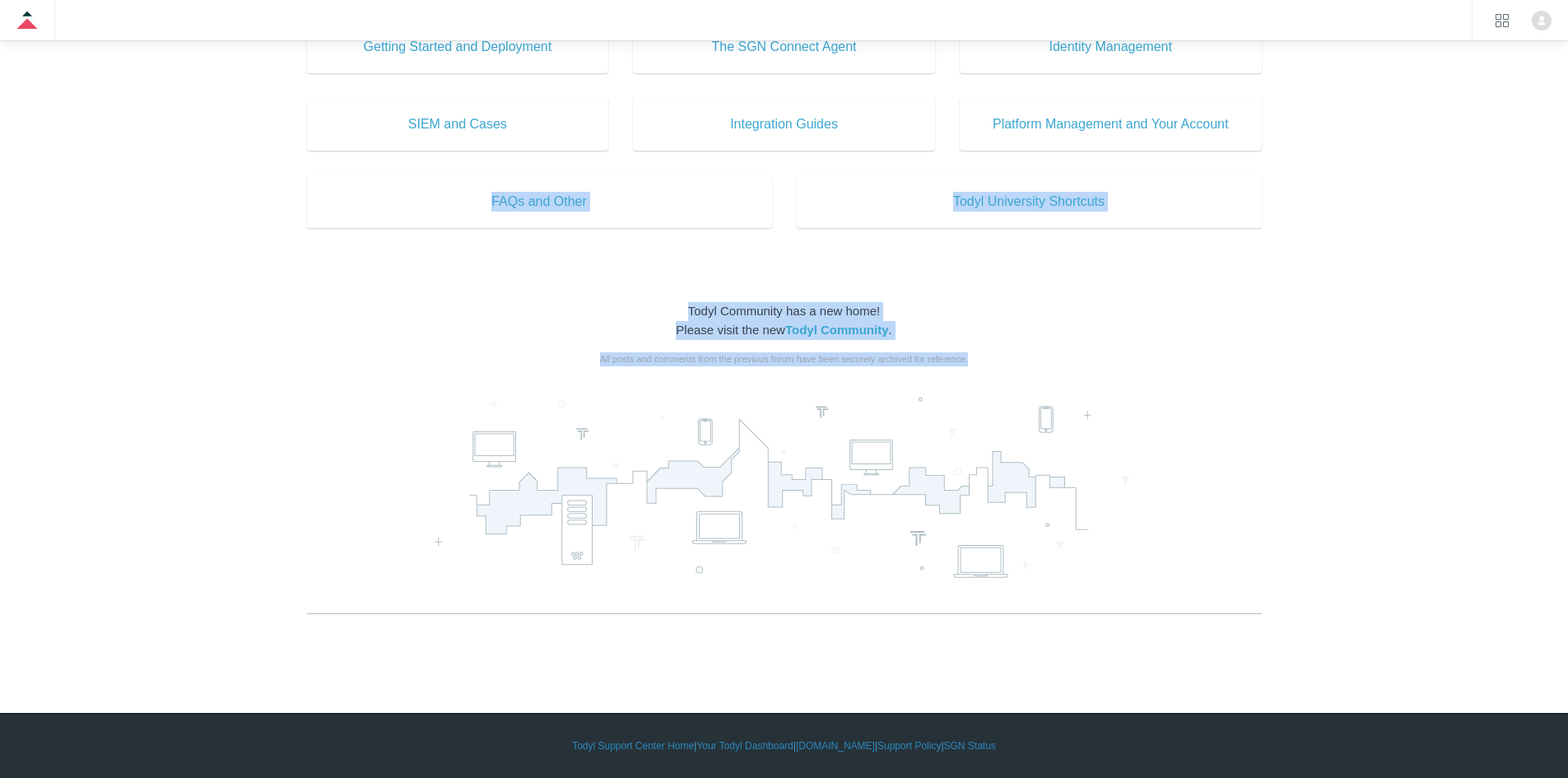
drag, startPoint x: 1022, startPoint y: 535, endPoint x: 257, endPoint y: 234, distance: 822.1
drag, startPoint x: 673, startPoint y: 374, endPoint x: 1126, endPoint y: 492, distance: 468.1
click at [1114, 489] on div "Popular Articles Devices Reporting Unhealthy EDR States Configuring Sophos Fire…" at bounding box center [784, 82] width 955 height 1163
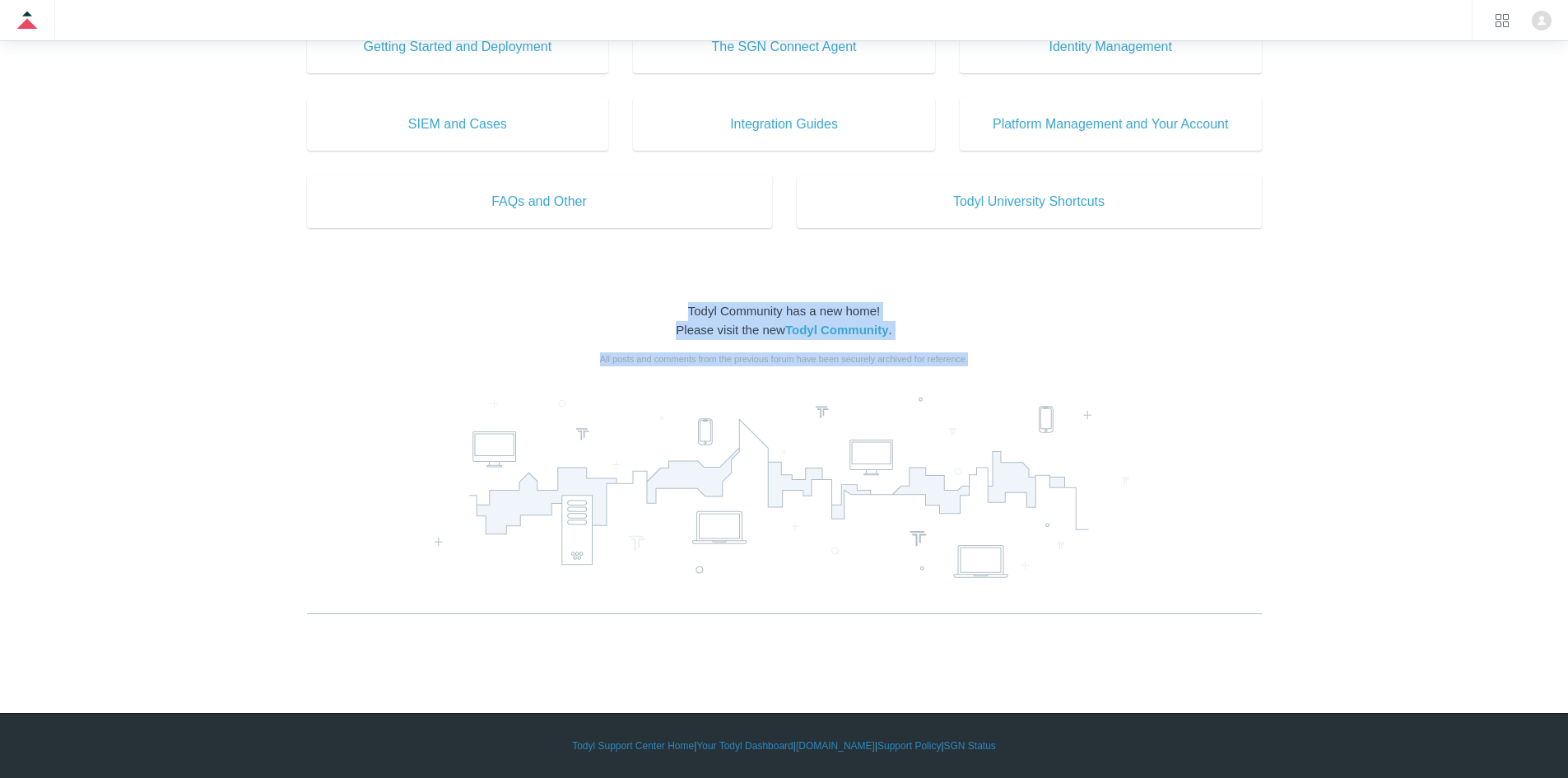
click at [1126, 492] on div at bounding box center [784, 489] width 955 height 247
drag, startPoint x: 1199, startPoint y: 530, endPoint x: 643, endPoint y: 271, distance: 613.4
click at [643, 271] on div "Popular Articles Devices Reporting Unhealthy EDR States Configuring Sophos Fire…" at bounding box center [784, 82] width 955 height 1163
click at [626, 345] on section "Todyl Community has a new home! Please visit the new Todyl Community . All post…" at bounding box center [784, 457] width 955 height 311
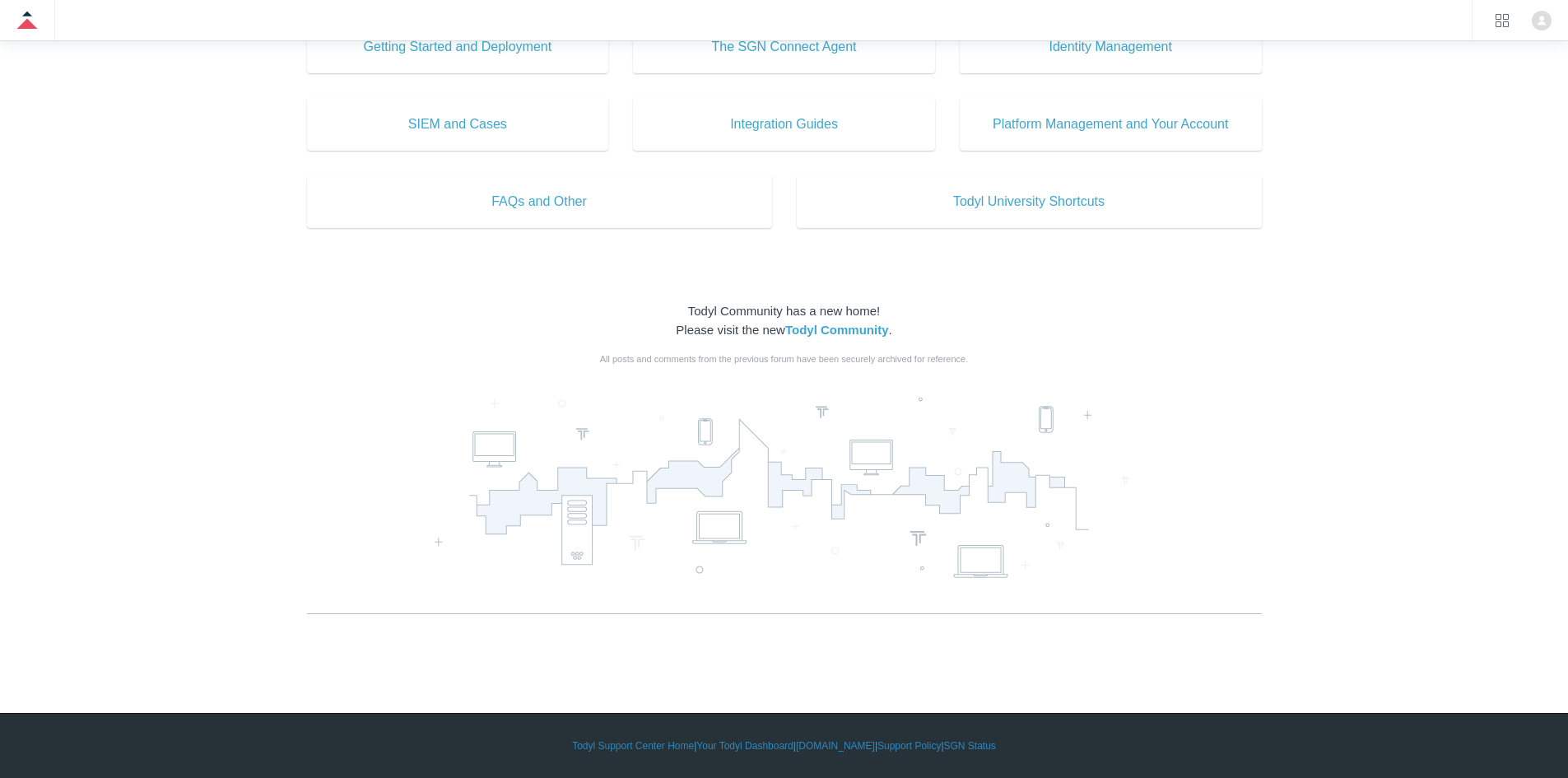
click at [641, 362] on div "All posts and comments from the previous forum have been securely archived for …" at bounding box center [784, 359] width 955 height 14
drag, startPoint x: 652, startPoint y: 363, endPoint x: 710, endPoint y: 366, distance: 58.1
click at [693, 366] on section "Todyl Community has a new home! Please visit the new Todyl Community . All post…" at bounding box center [784, 457] width 955 height 311
click at [726, 365] on div "All posts and comments from the previous forum have been securely archived for …" at bounding box center [784, 359] width 955 height 14
click at [728, 365] on div "All posts and comments from the previous forum have been securely archived for …" at bounding box center [784, 359] width 955 height 14
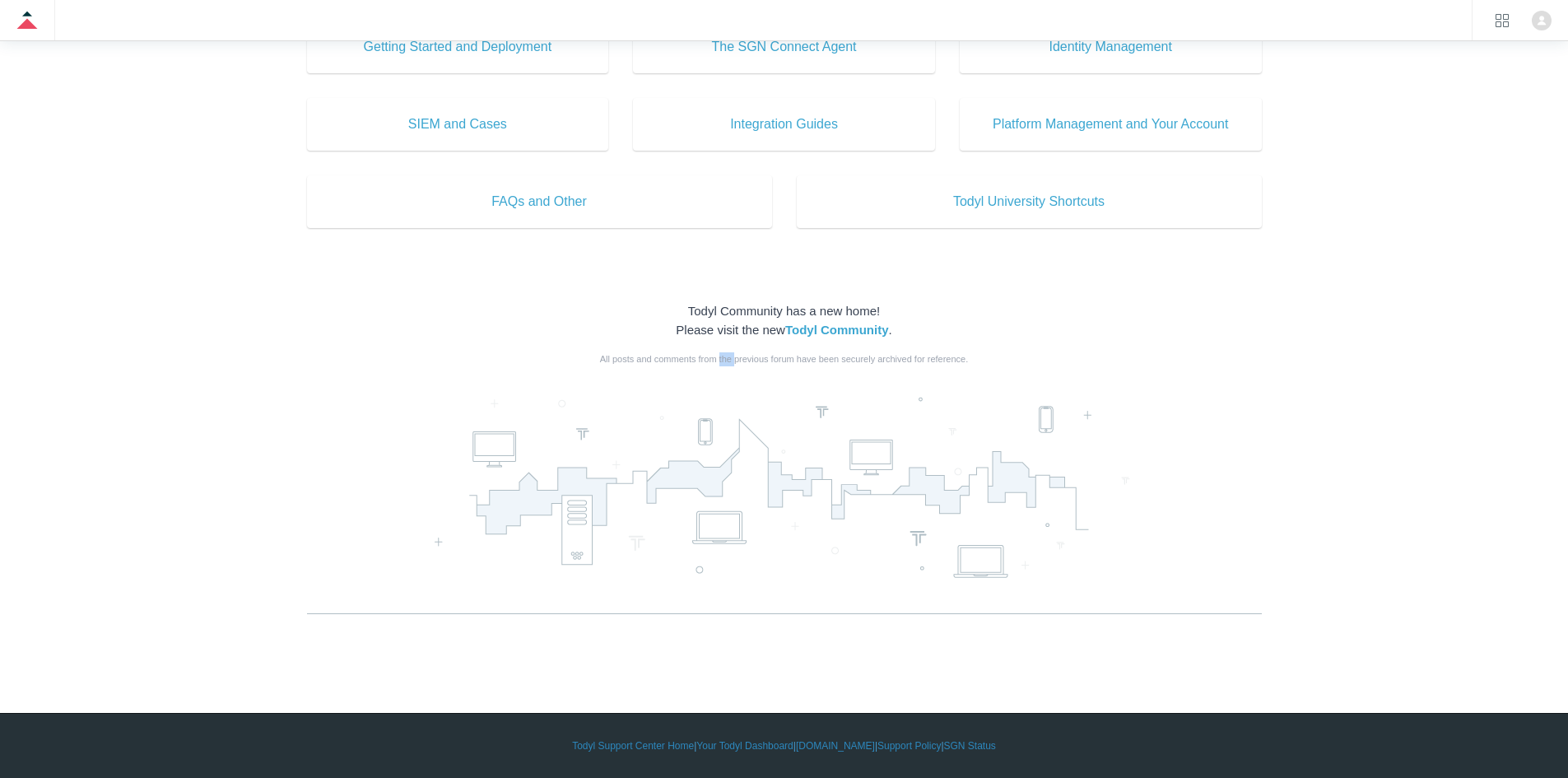
click at [728, 365] on div "All posts and comments from the previous forum have been securely archived for …" at bounding box center [784, 359] width 955 height 14
click at [728, 359] on div "All posts and comments from the previous forum have been securely archived for …" at bounding box center [784, 359] width 955 height 14
